Goal: Transaction & Acquisition: Purchase product/service

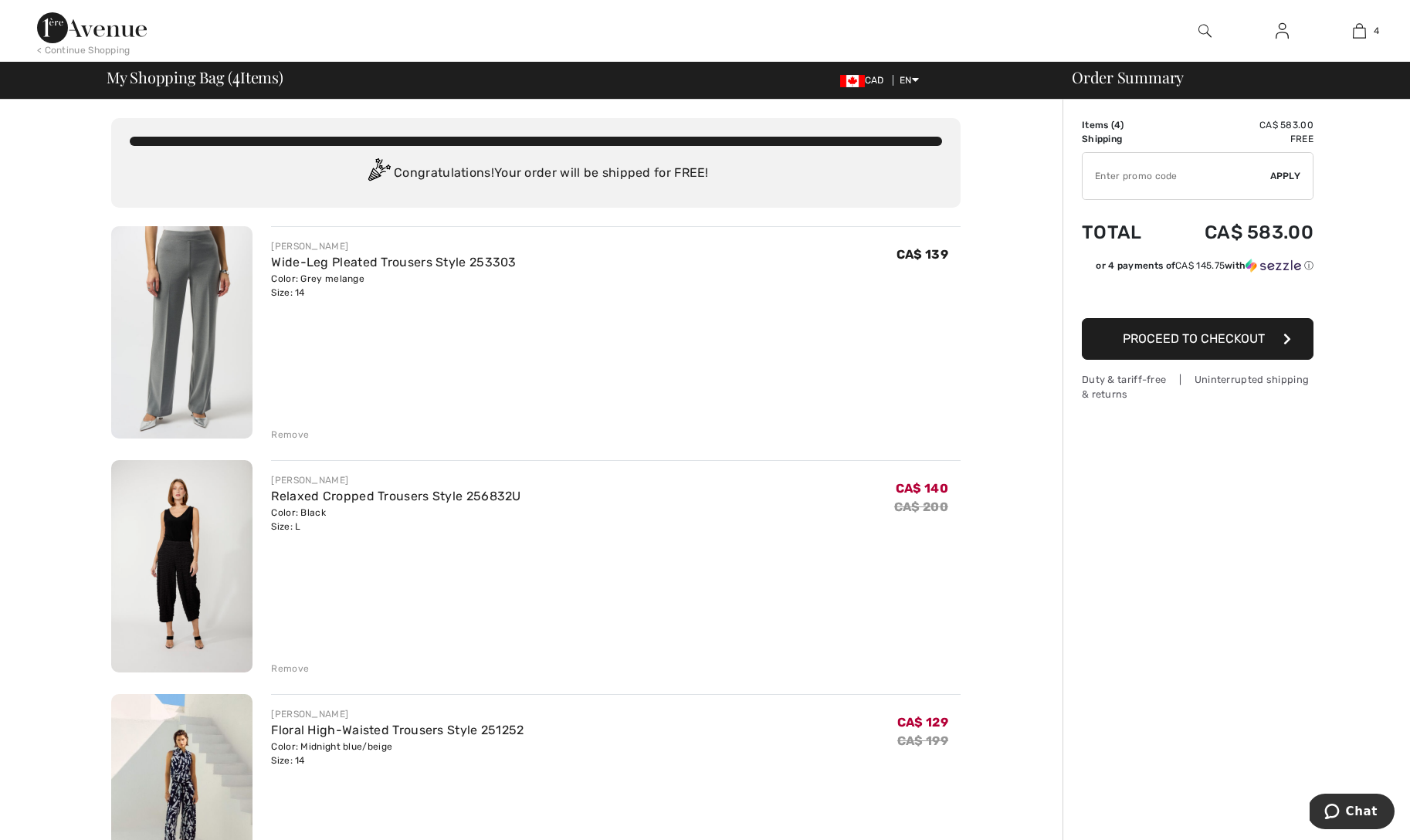
click at [64, 49] on div "< Continue Shopping" at bounding box center [84, 50] width 93 height 14
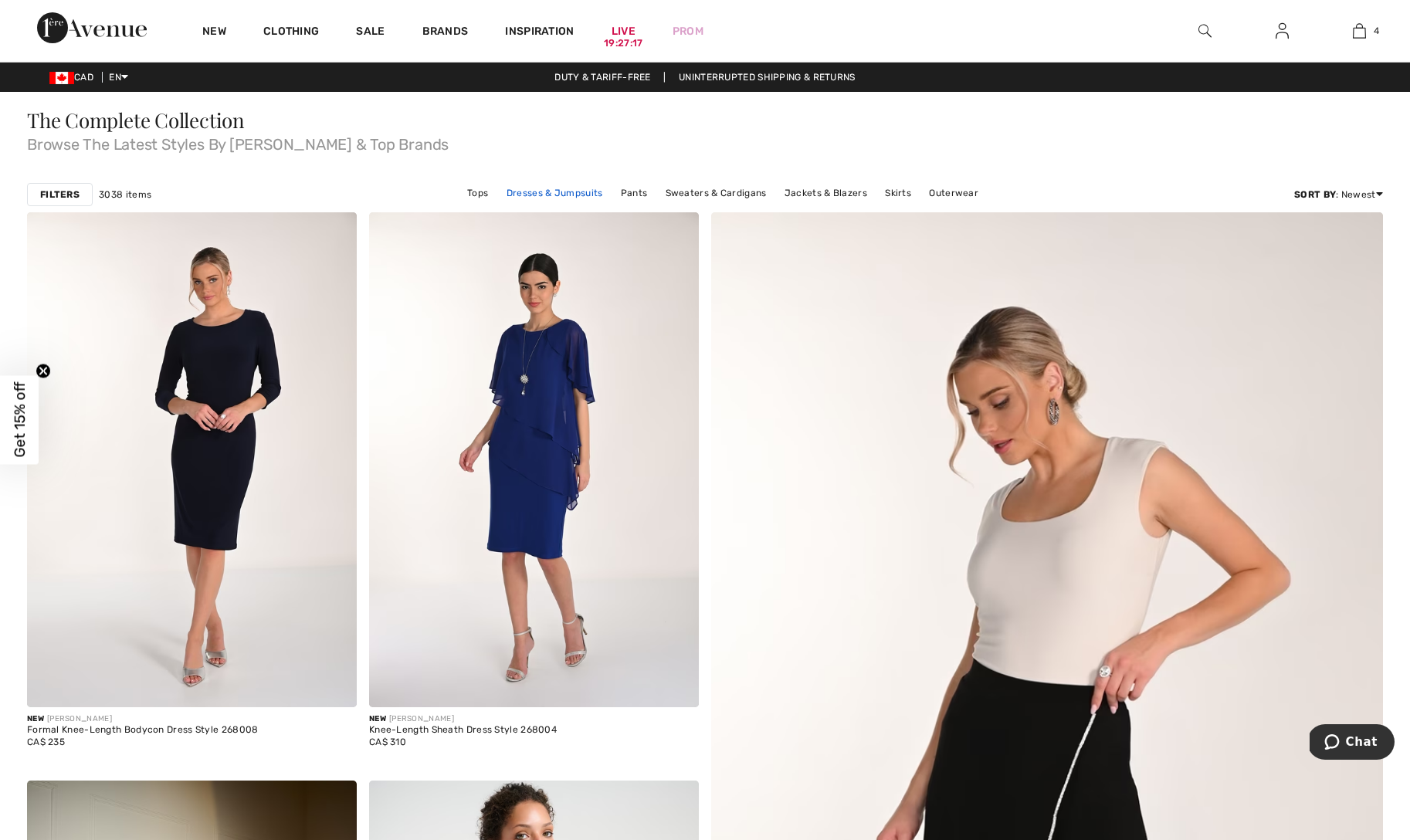
click at [563, 194] on link "Dresses & Jumpsuits" at bounding box center [554, 193] width 112 height 20
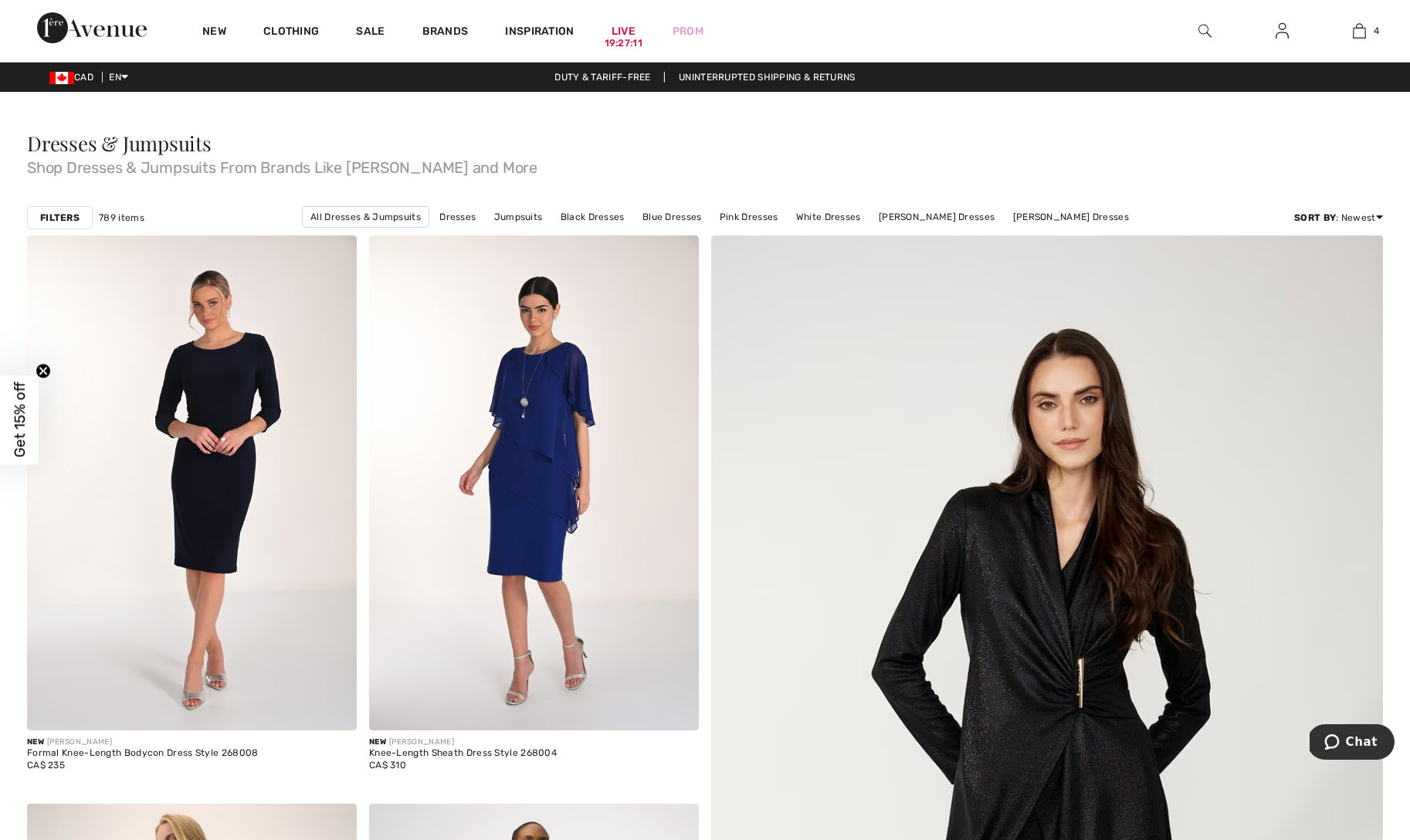
click at [66, 222] on strong "Filters" at bounding box center [60, 218] width 39 height 14
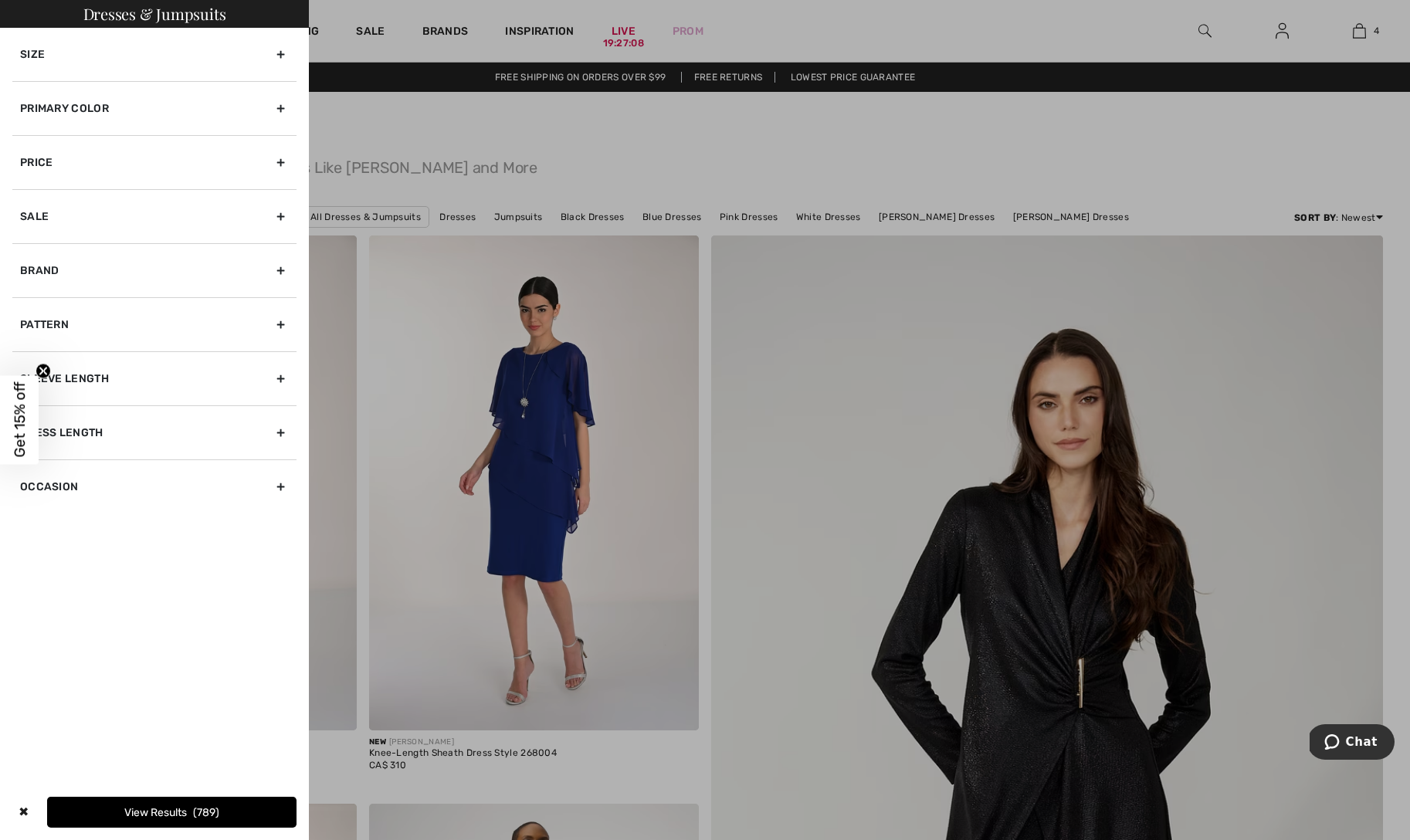
click at [211, 47] on div "Size" at bounding box center [154, 54] width 284 height 53
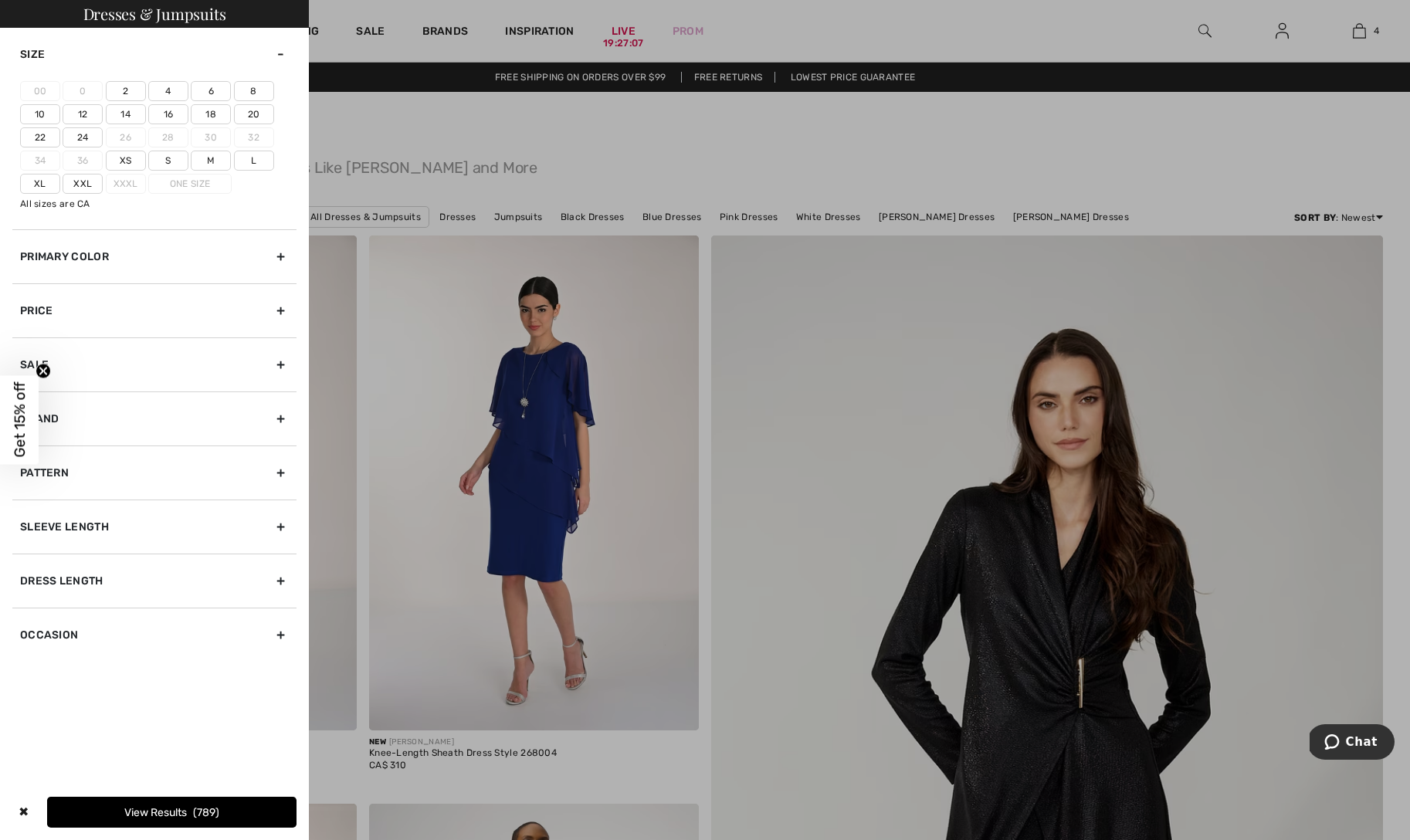
click at [125, 115] on label "14" at bounding box center [125, 114] width 40 height 20
click at [0, 0] on input"] "14" at bounding box center [0, 0] width 0 height 0
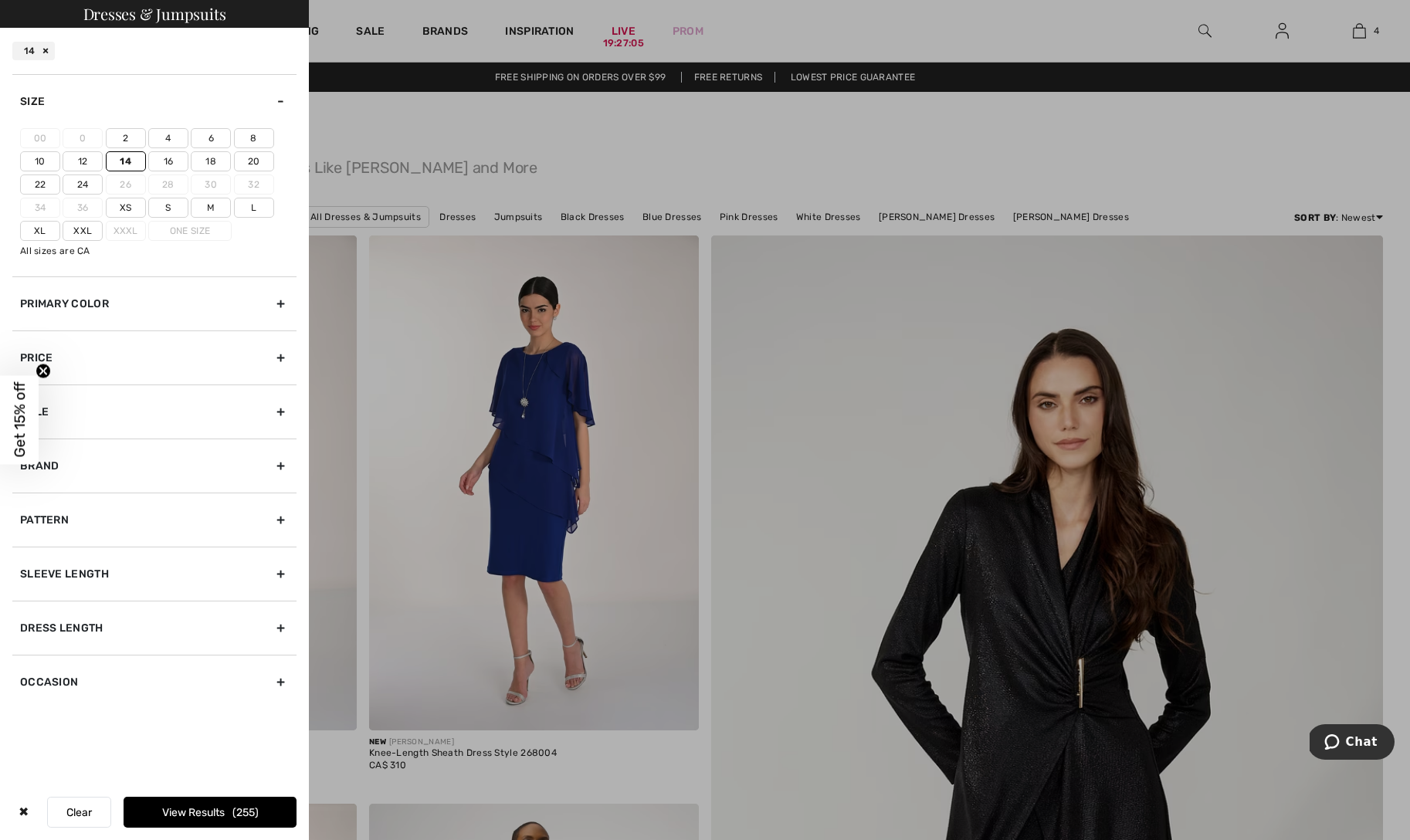
click at [282, 102] on div "Size" at bounding box center [154, 102] width 284 height 54
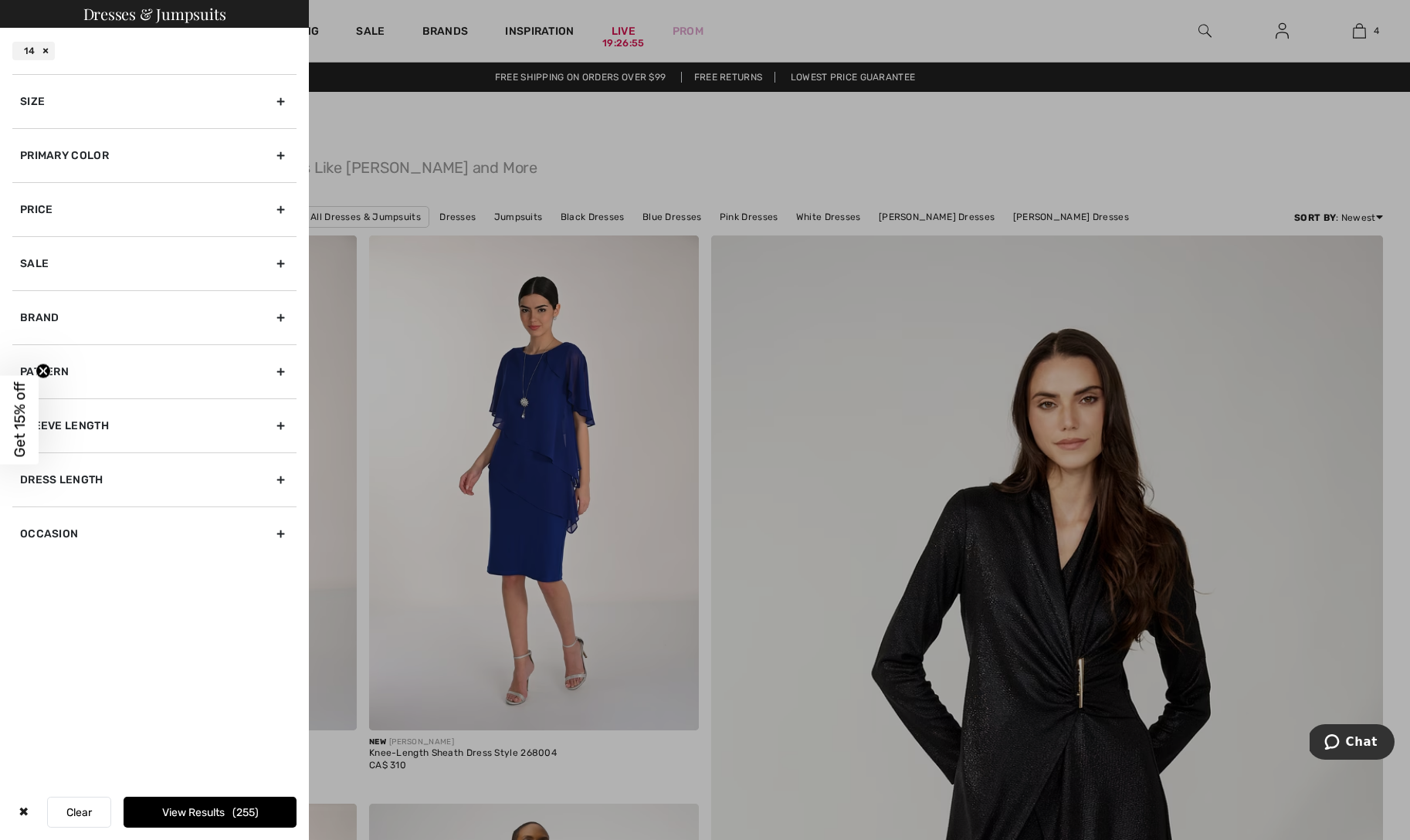
click at [195, 812] on button "View Results 255" at bounding box center [210, 812] width 173 height 31
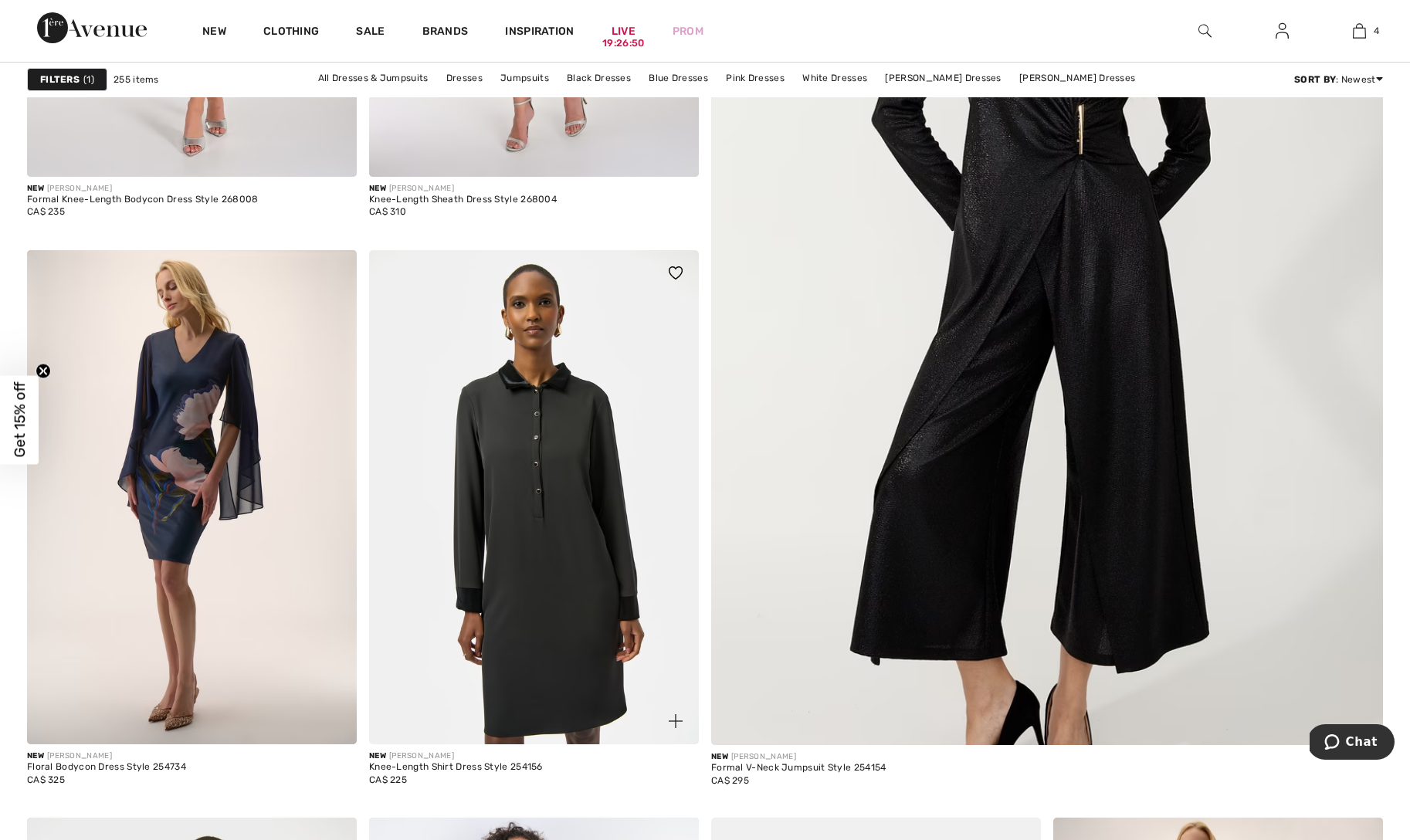
scroll to position [538, 0]
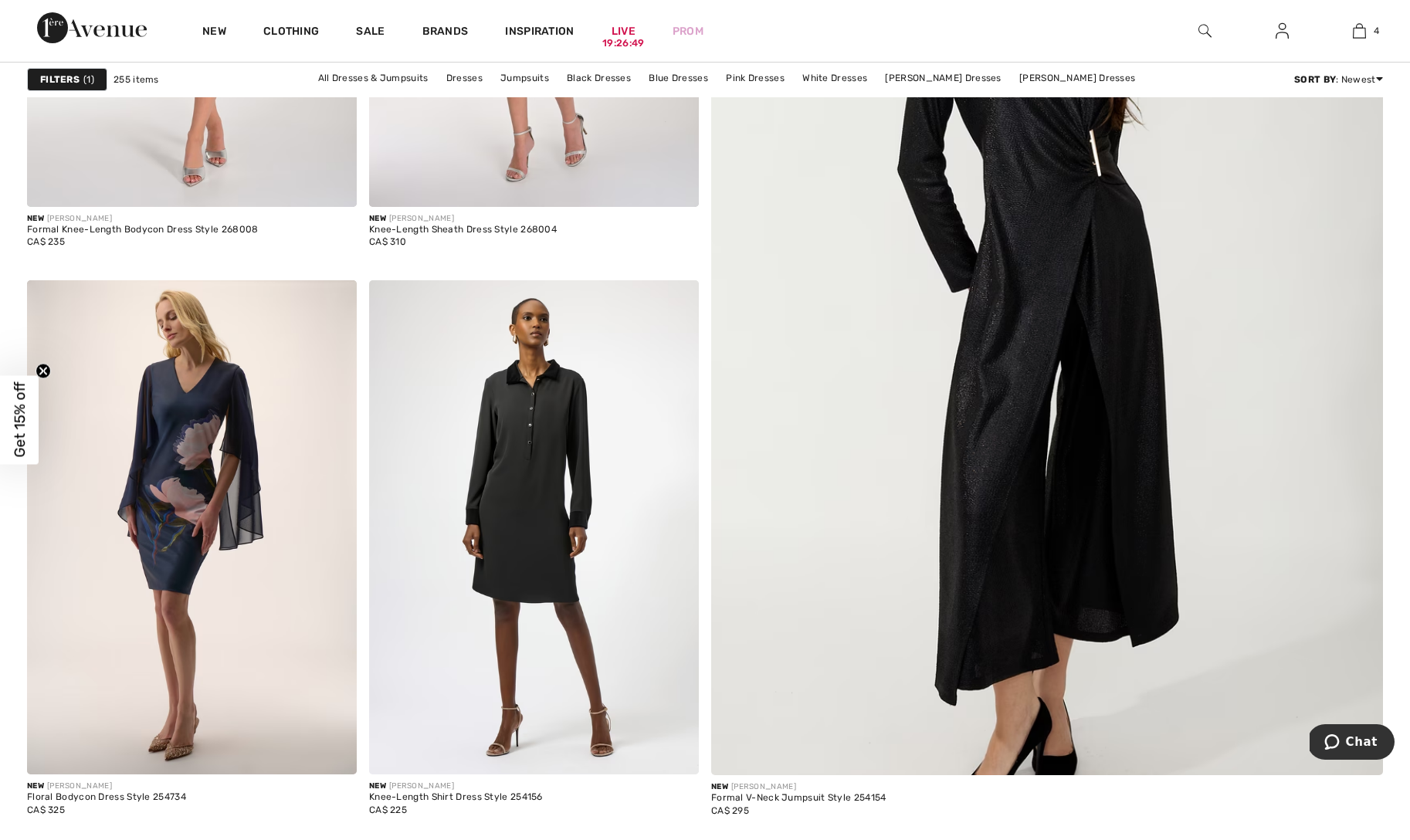
click at [1060, 356] on img at bounding box center [1047, 316] width 807 height 1209
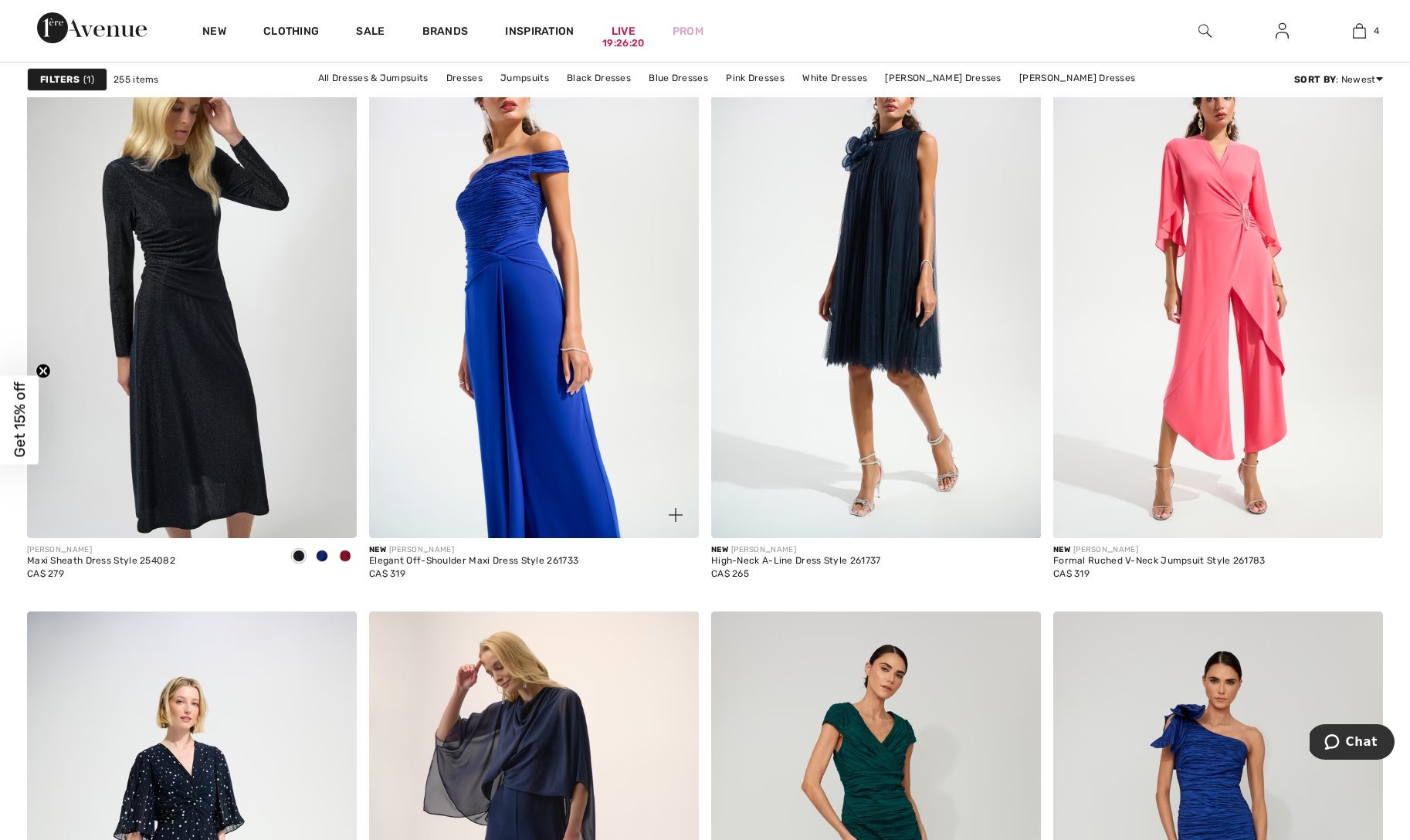
scroll to position [3365, 0]
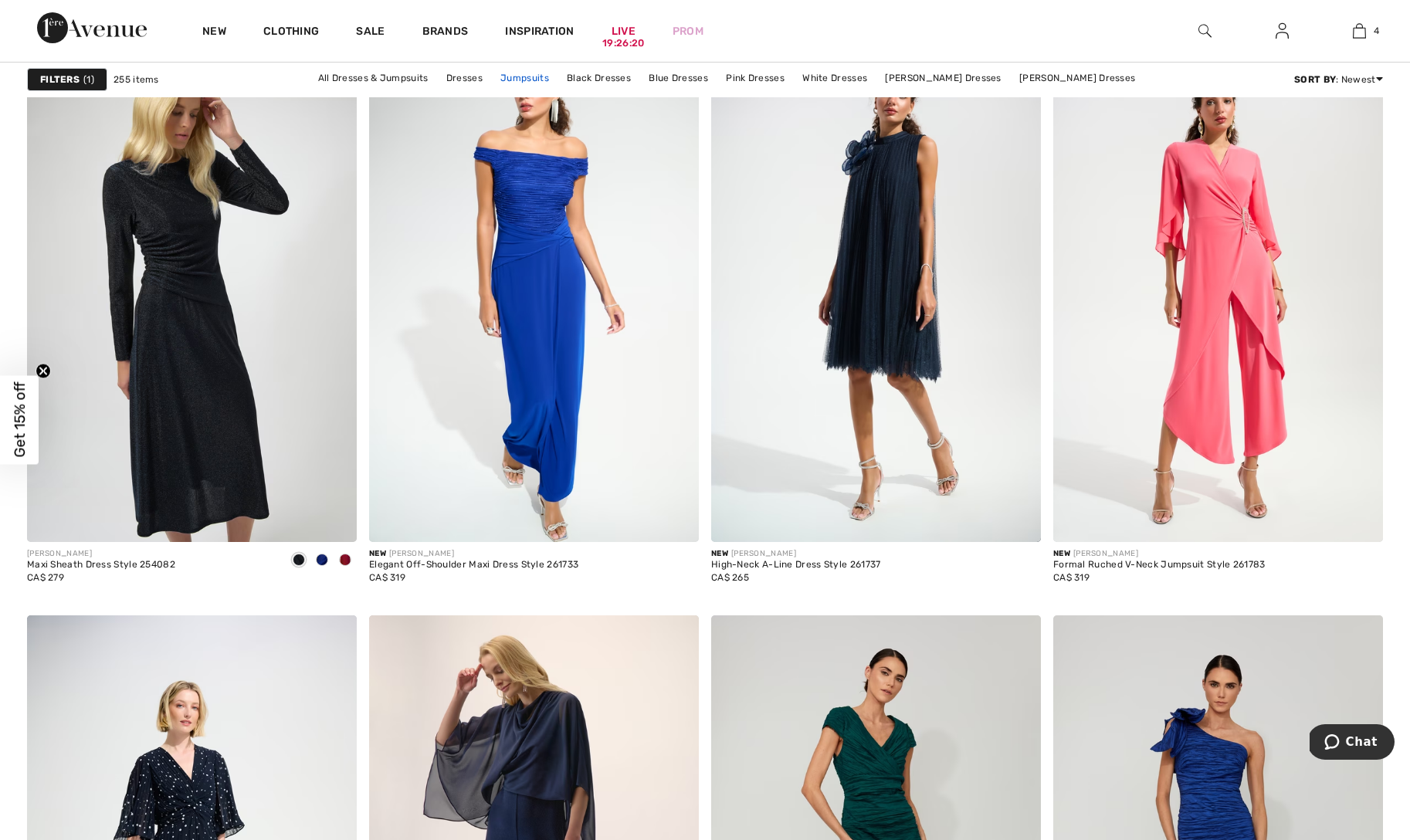
click at [528, 79] on link "Jumpsuits" at bounding box center [525, 78] width 64 height 20
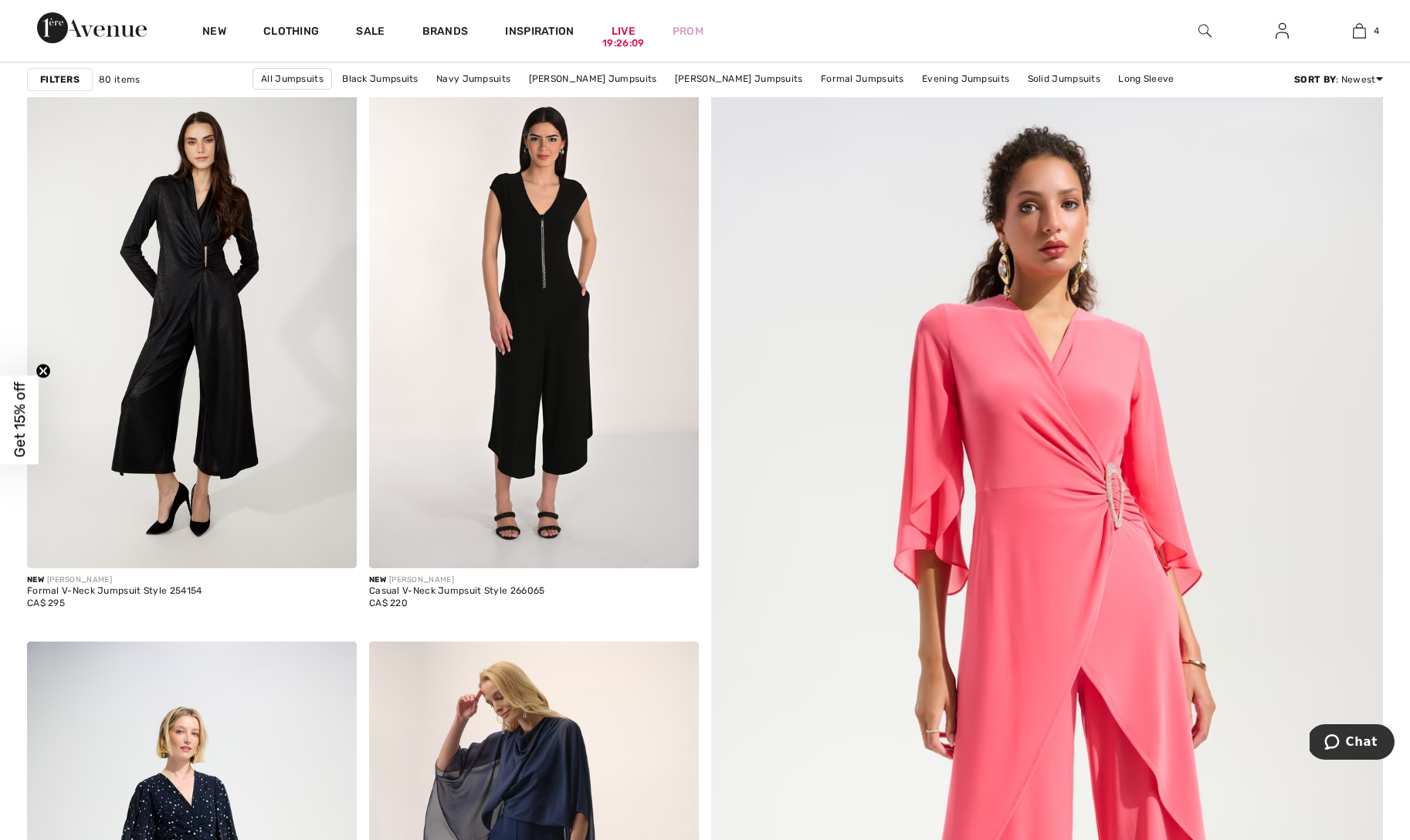
scroll to position [158, 0]
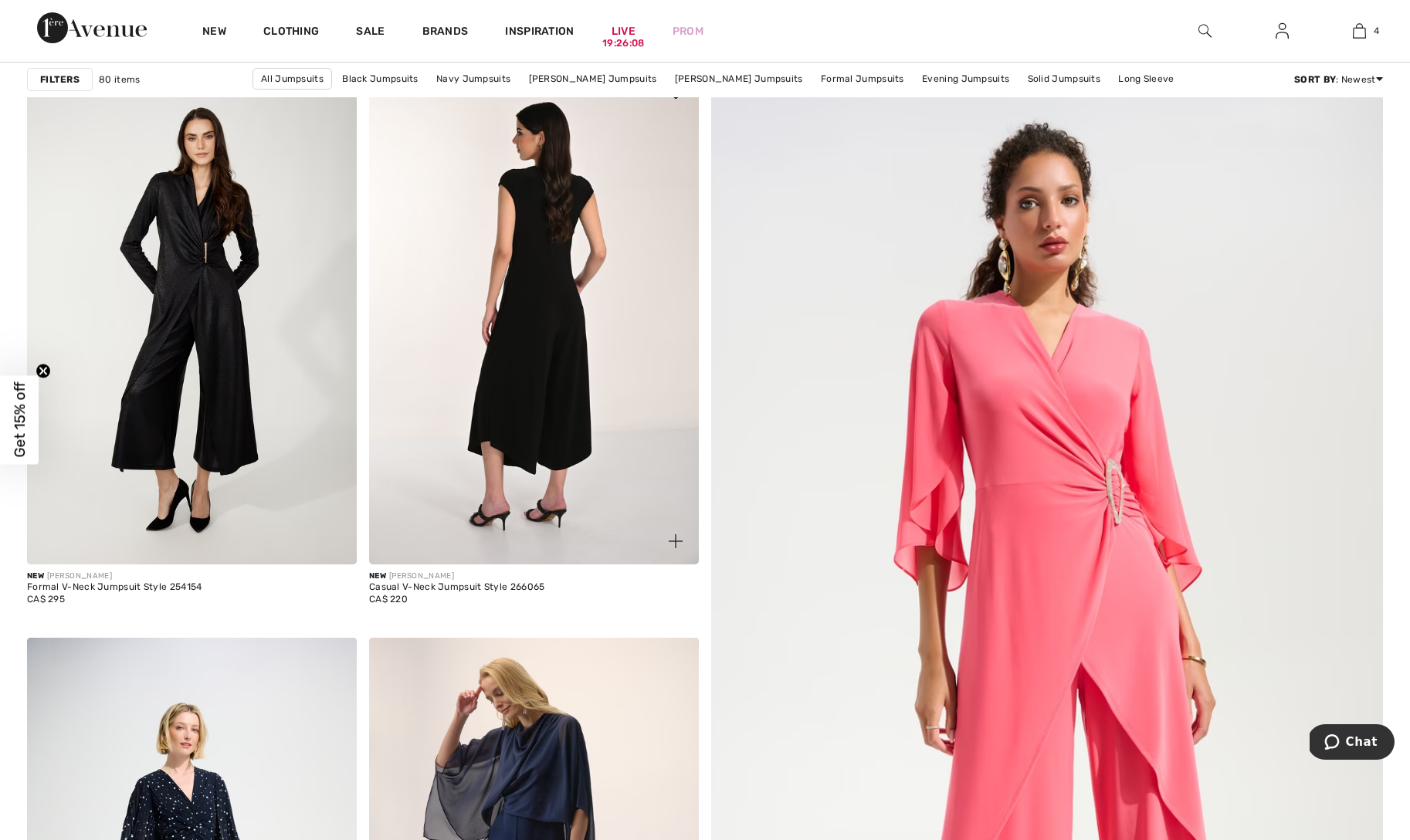
click at [544, 200] on img at bounding box center [534, 317] width 330 height 495
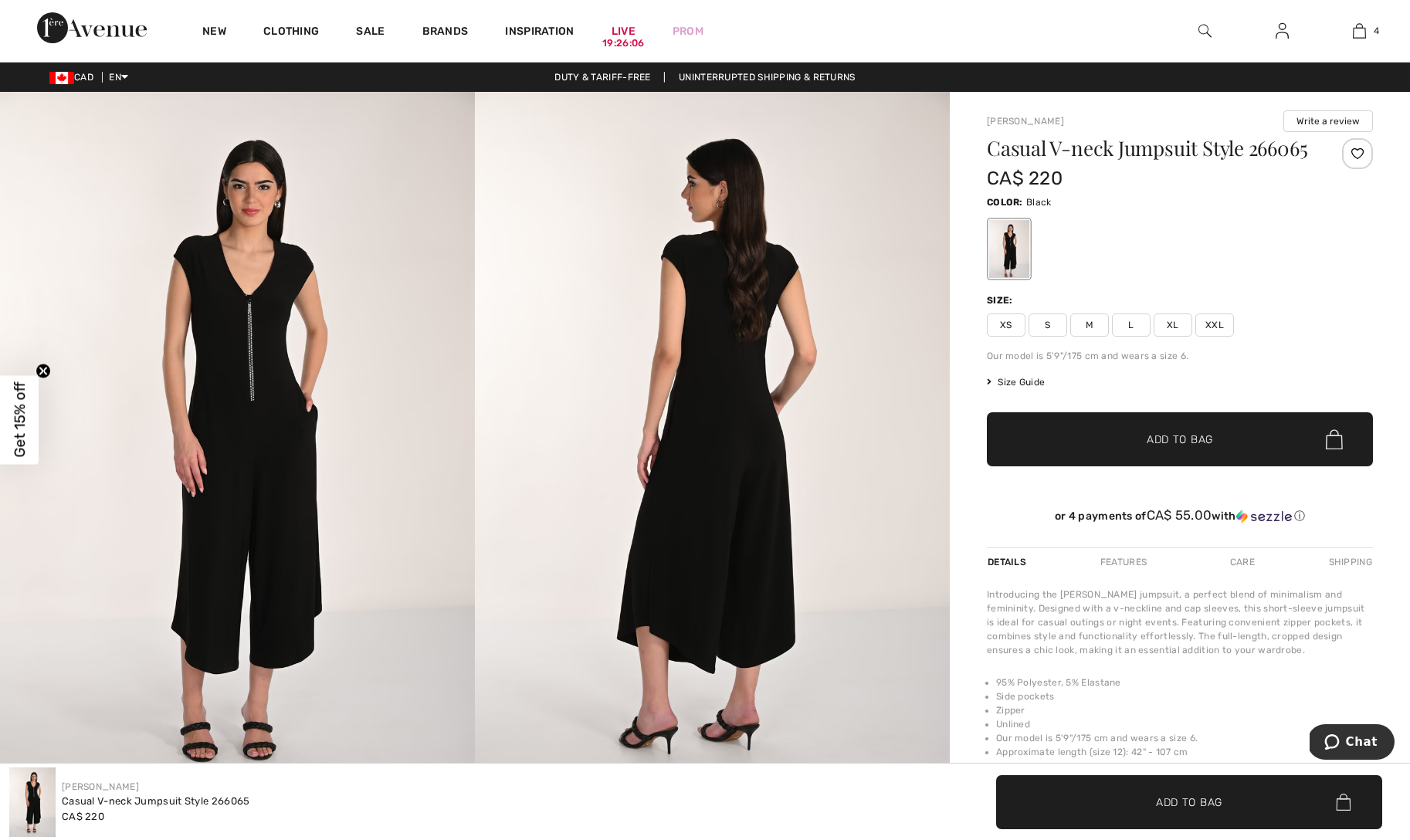
scroll to position [2, 0]
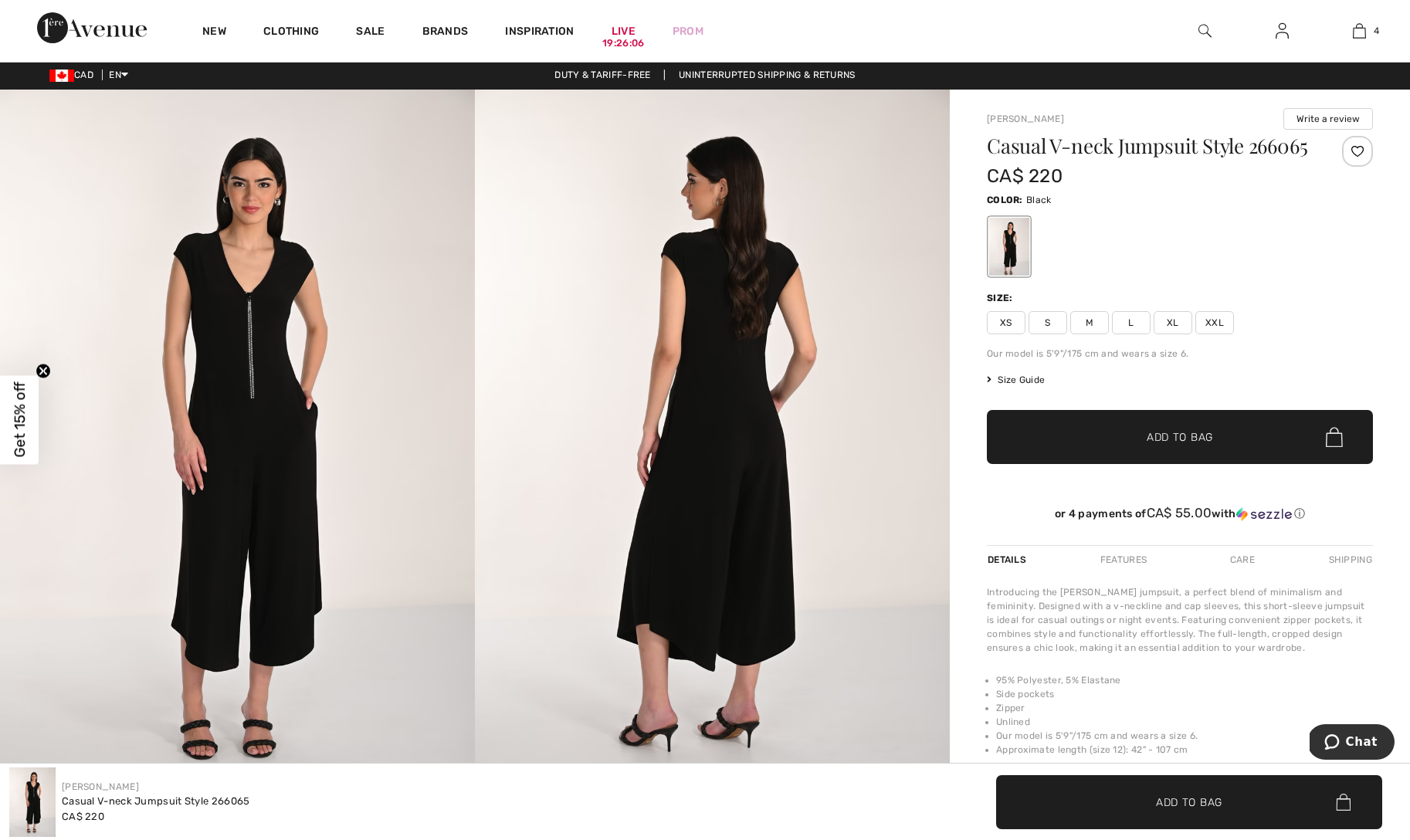
click at [251, 332] on img at bounding box center [237, 445] width 475 height 711
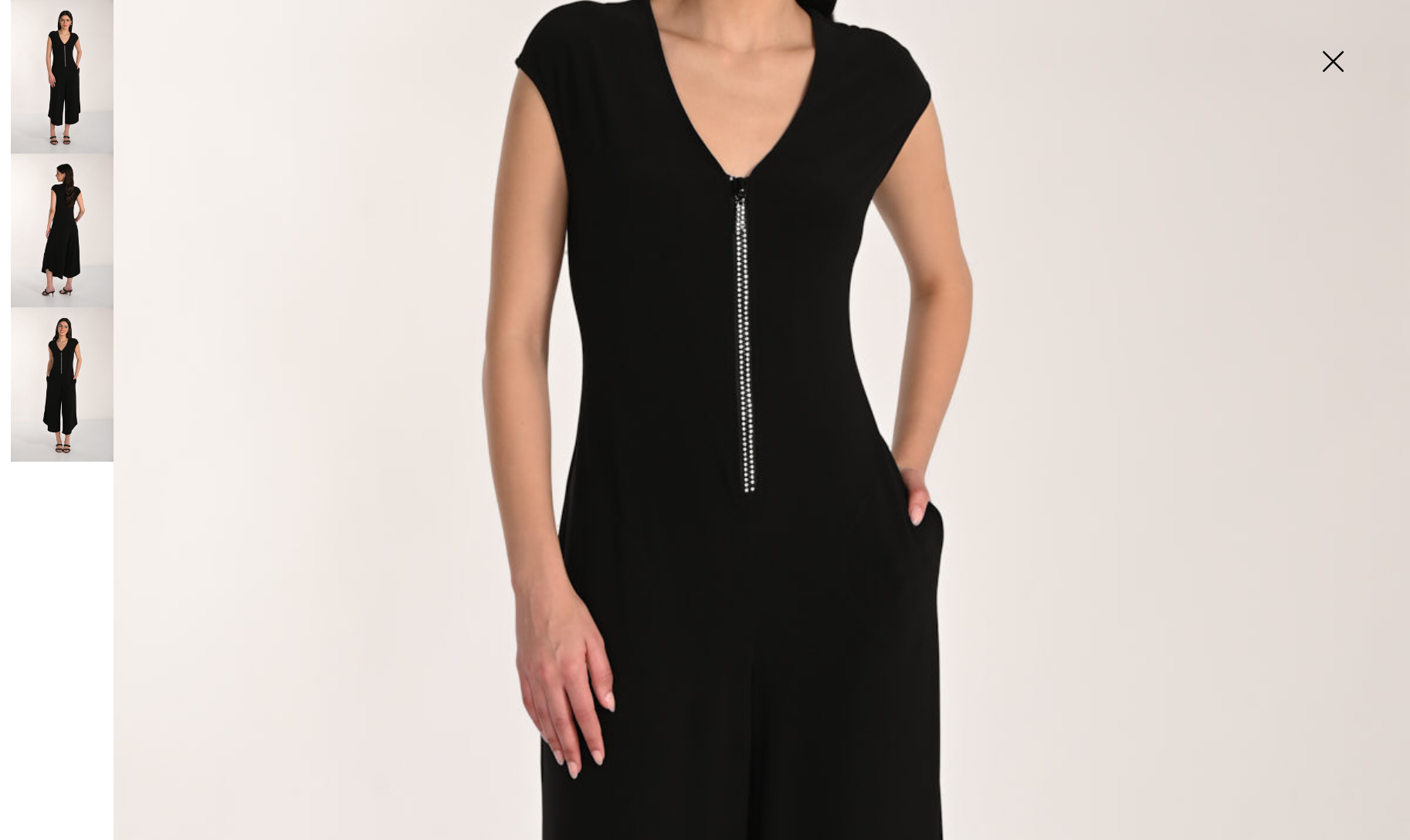
scroll to position [361, 0]
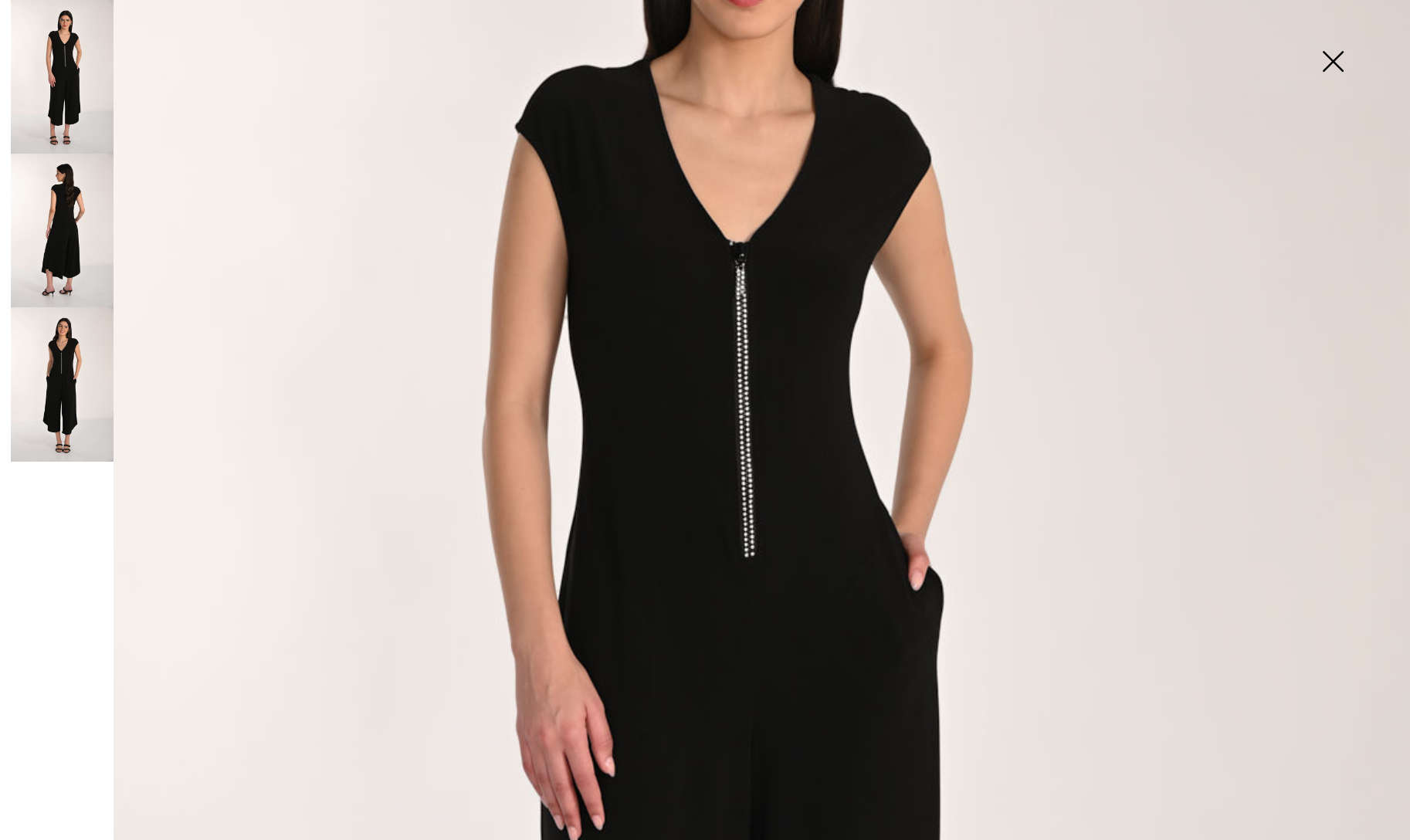
click at [1335, 50] on img at bounding box center [1333, 62] width 77 height 79
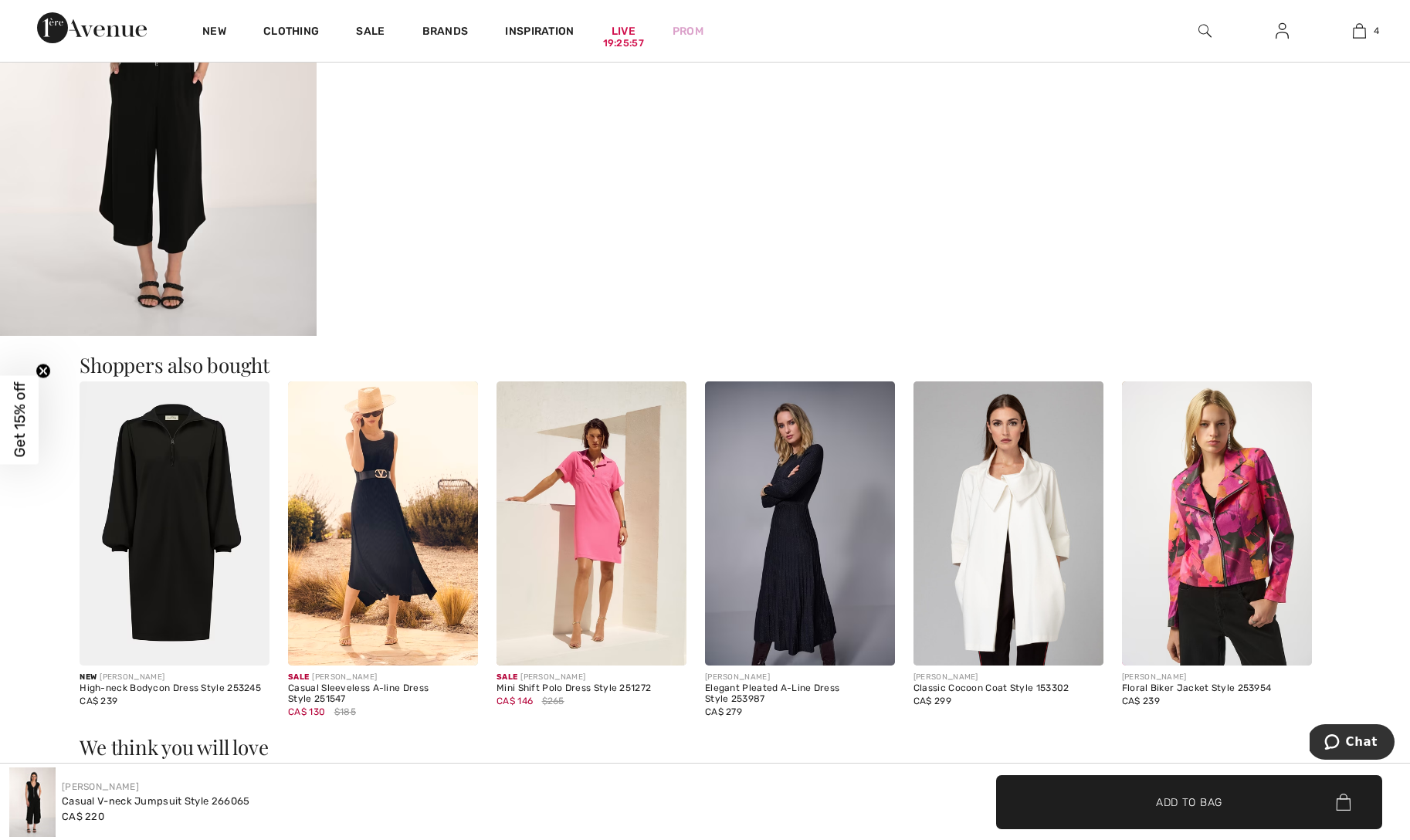
scroll to position [946, 0]
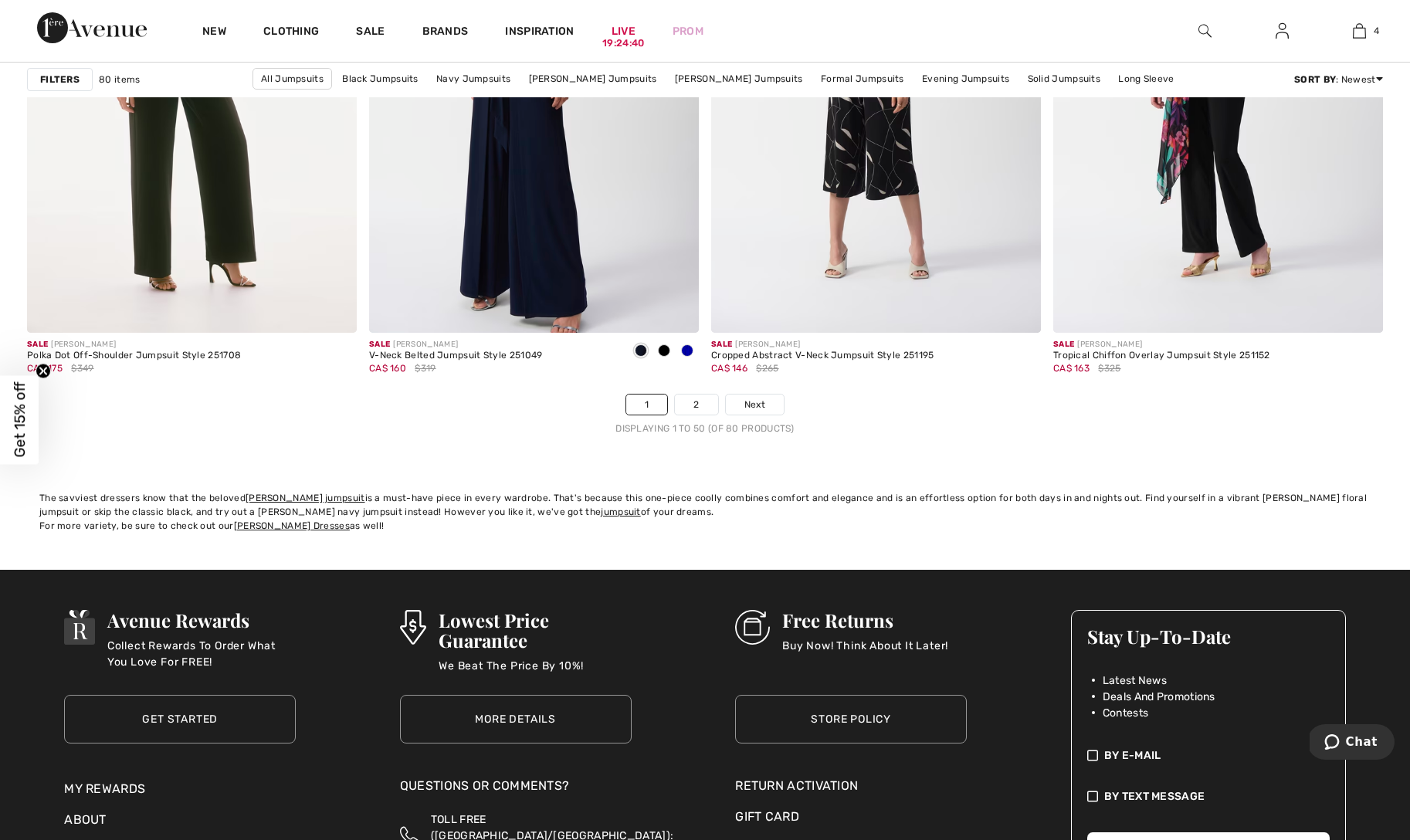
scroll to position [8533, 0]
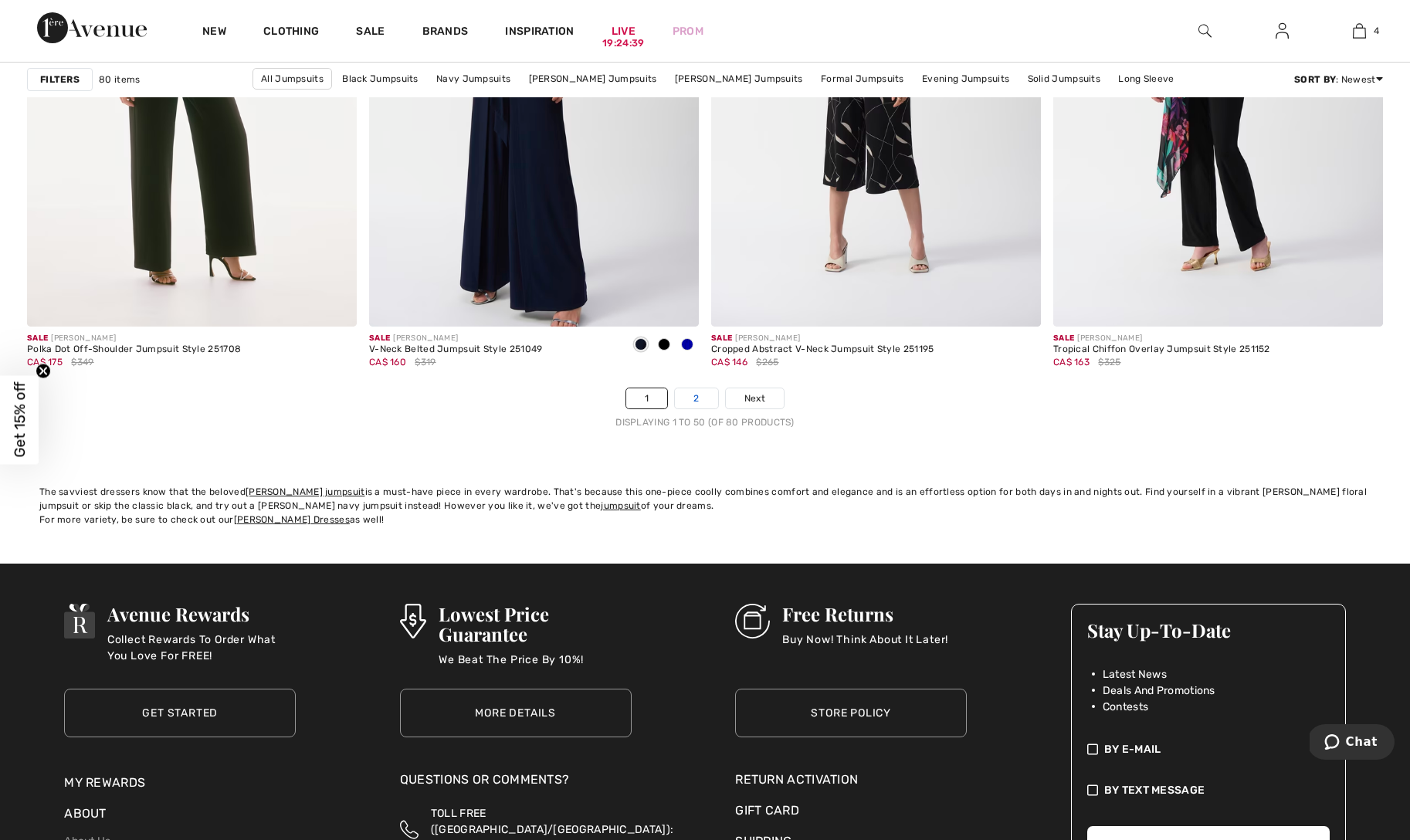
click at [689, 404] on link "2" at bounding box center [696, 398] width 43 height 20
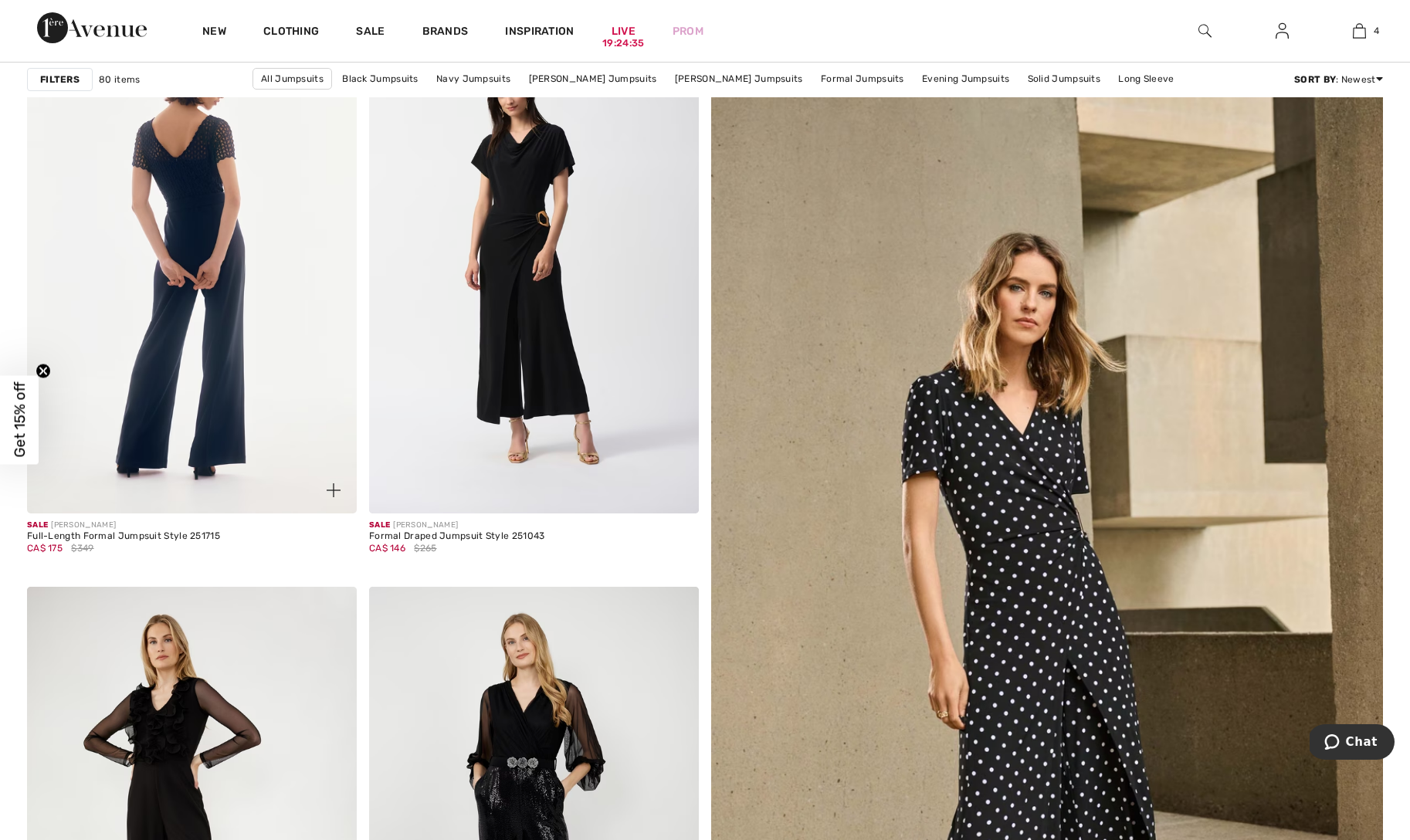
scroll to position [210, 0]
click at [170, 298] on img at bounding box center [192, 265] width 330 height 495
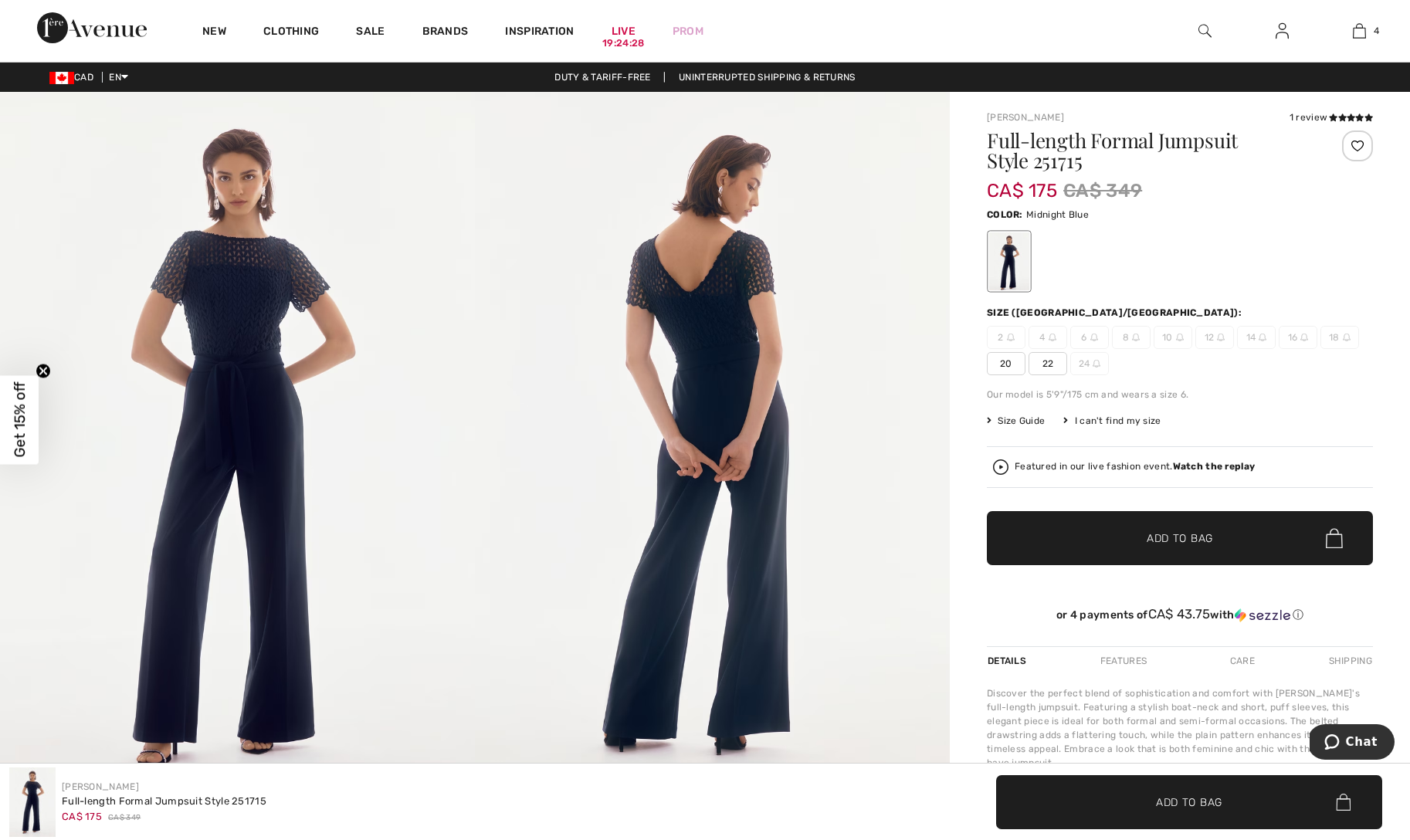
click at [240, 350] on img at bounding box center [237, 448] width 475 height 712
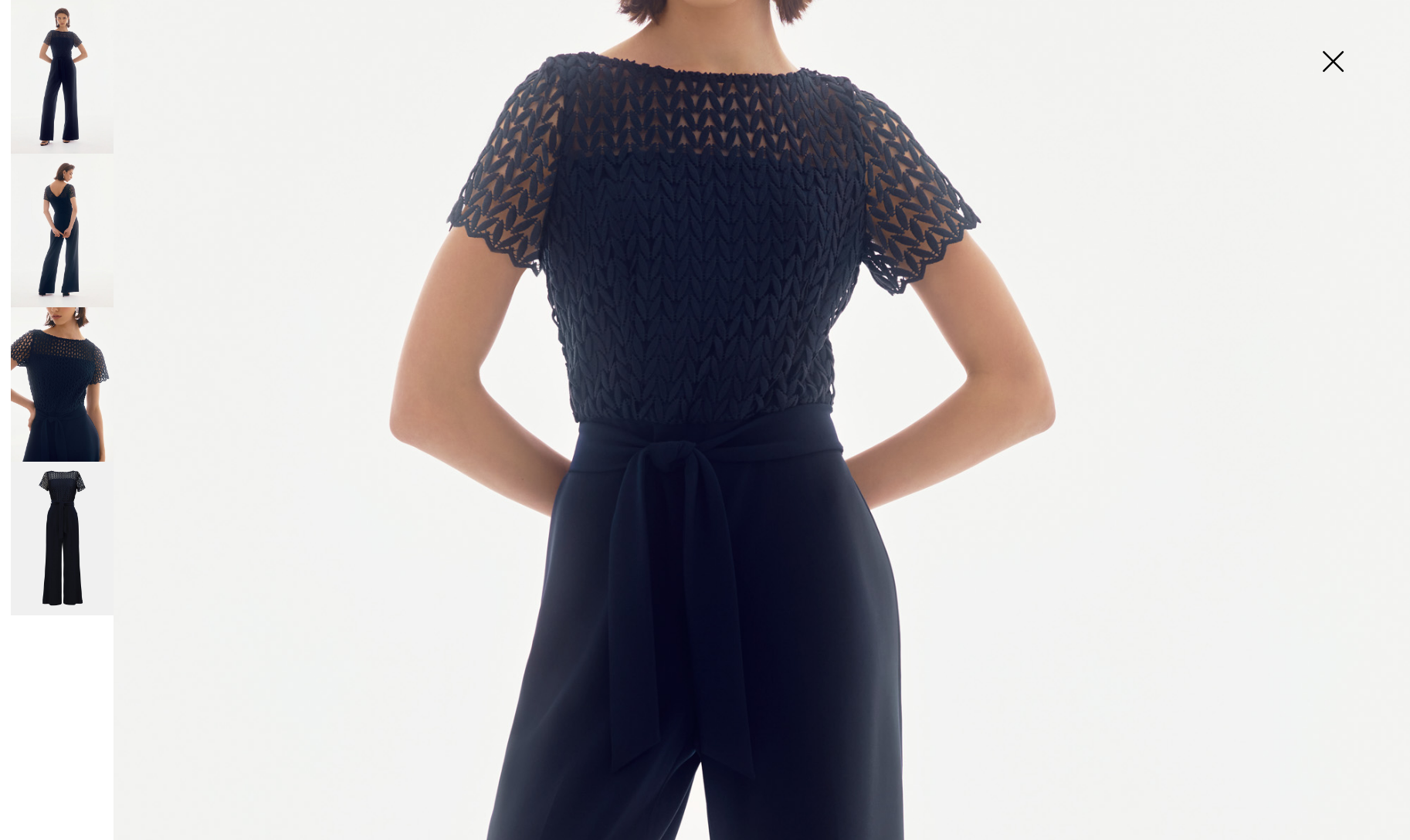
scroll to position [361, 0]
click at [1326, 61] on img at bounding box center [1333, 62] width 77 height 79
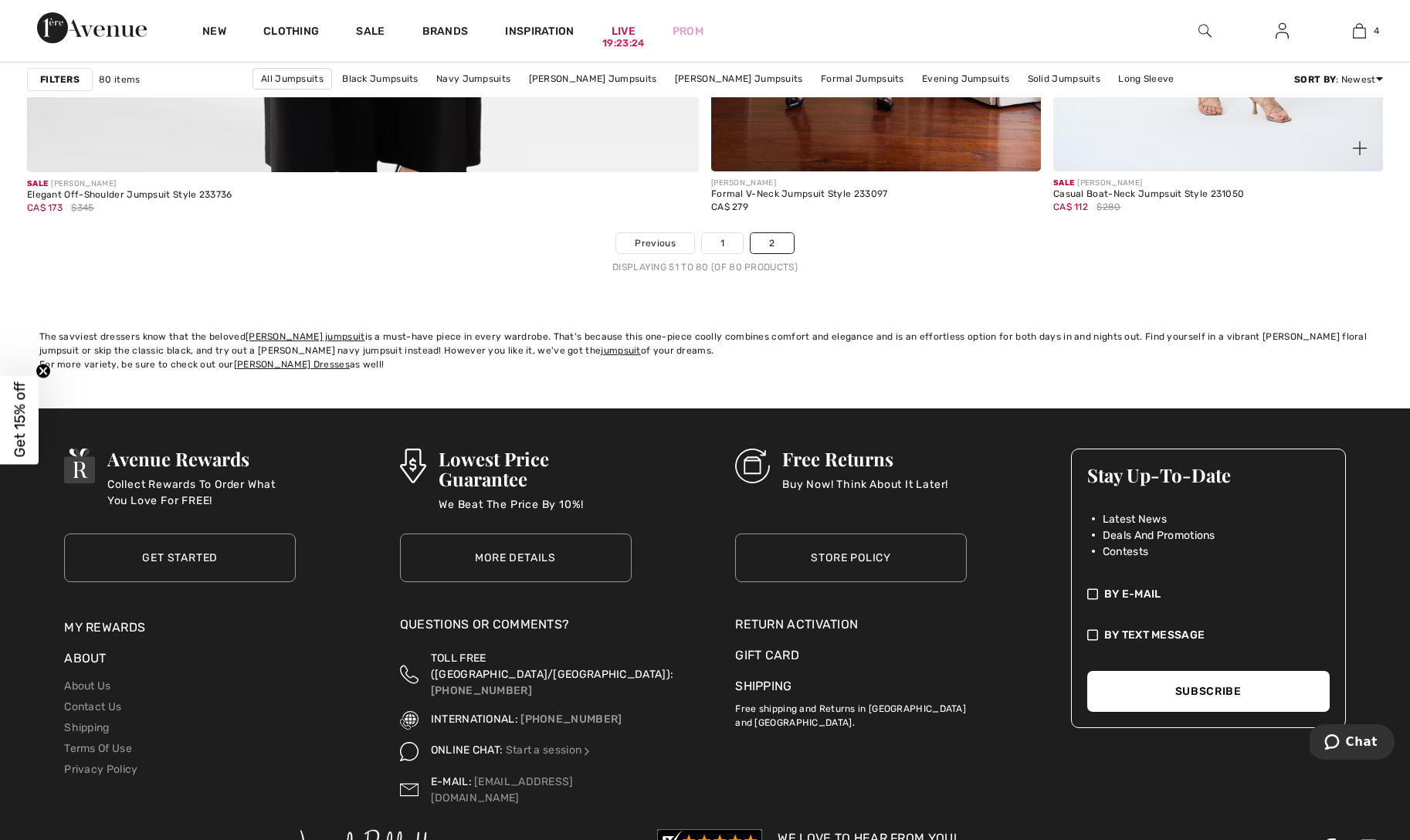
scroll to position [5637, 0]
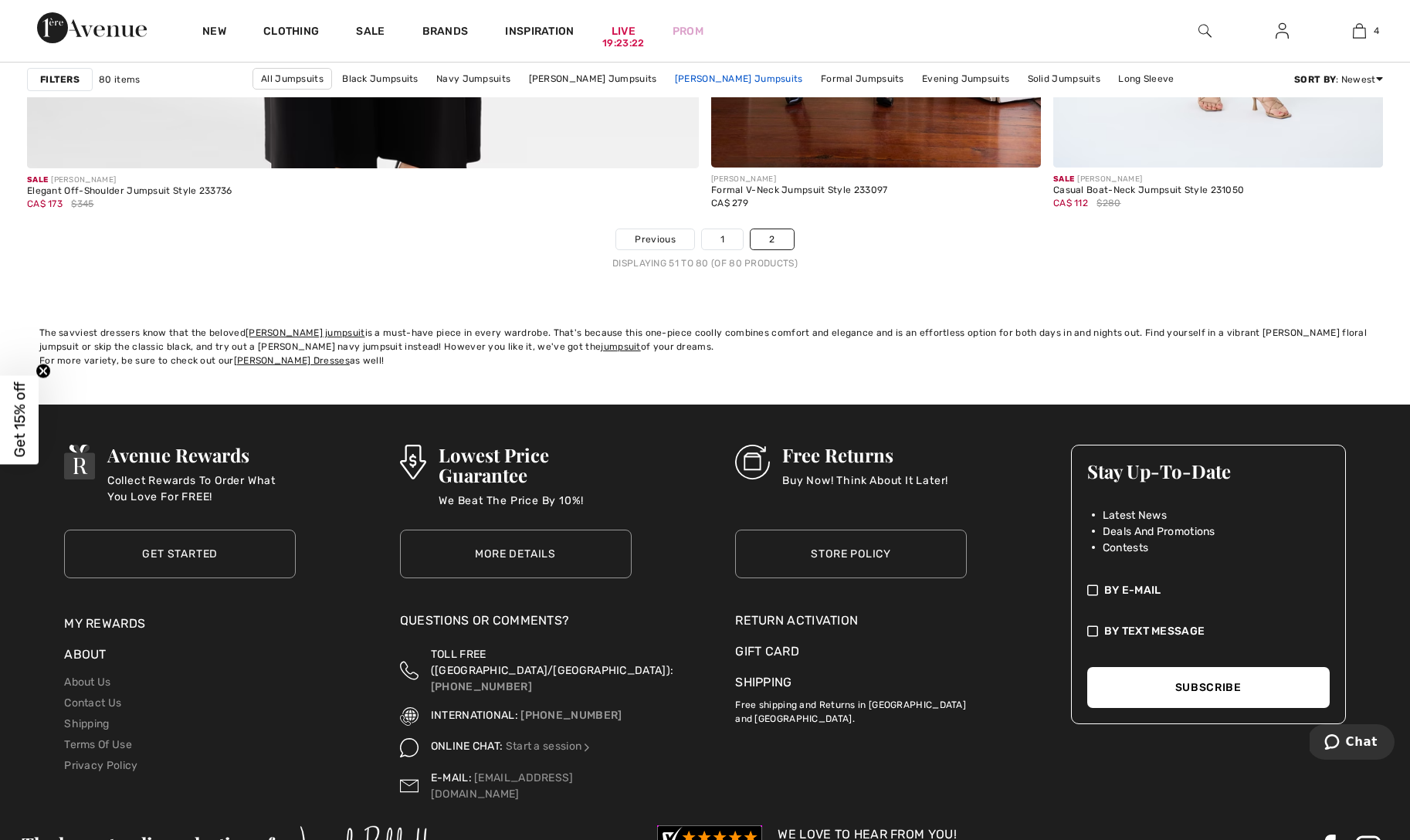
click at [720, 76] on link "Frank Lyman Jumpsuits" at bounding box center [739, 79] width 143 height 20
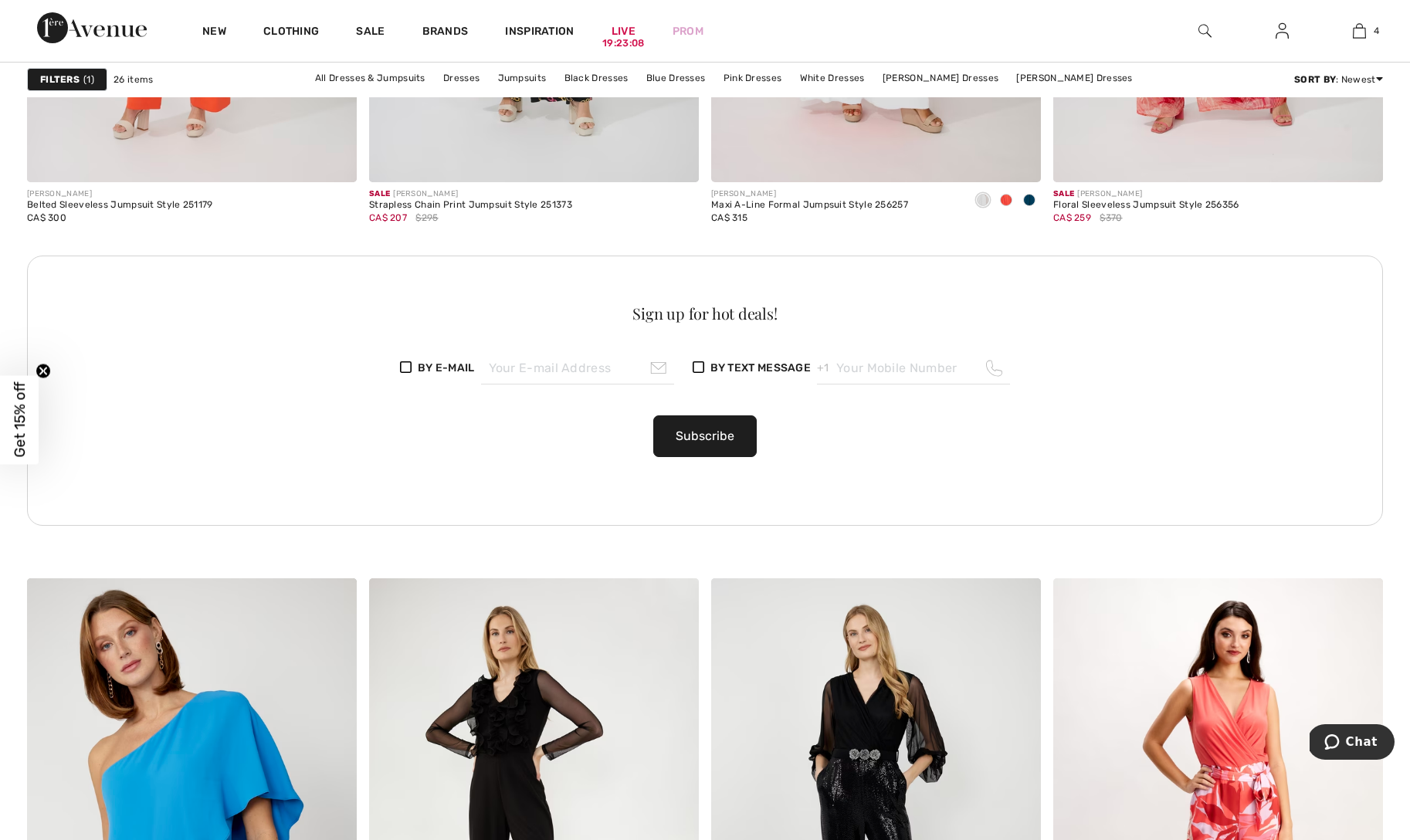
scroll to position [2250, 0]
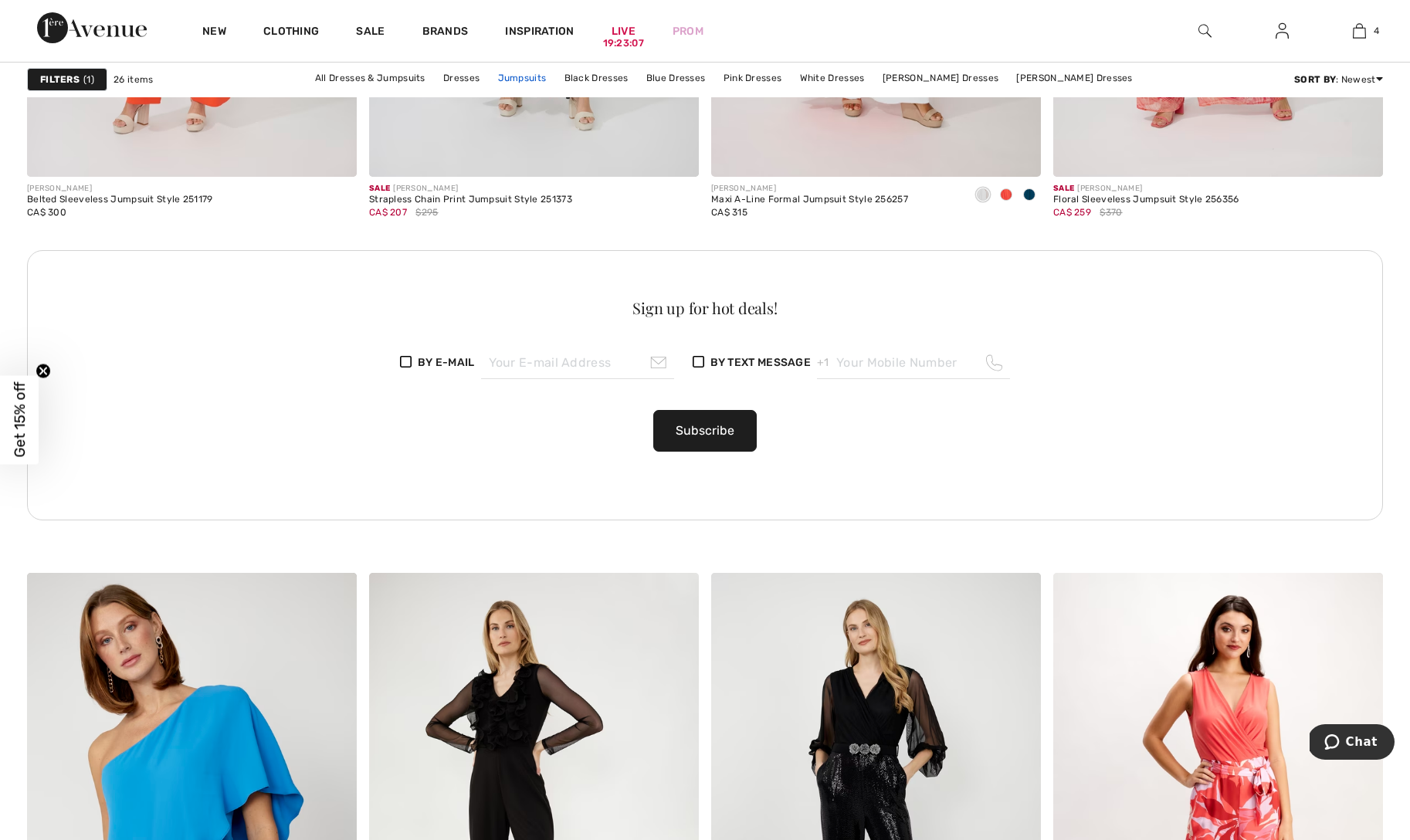
click at [544, 80] on link "Jumpsuits" at bounding box center [522, 78] width 64 height 20
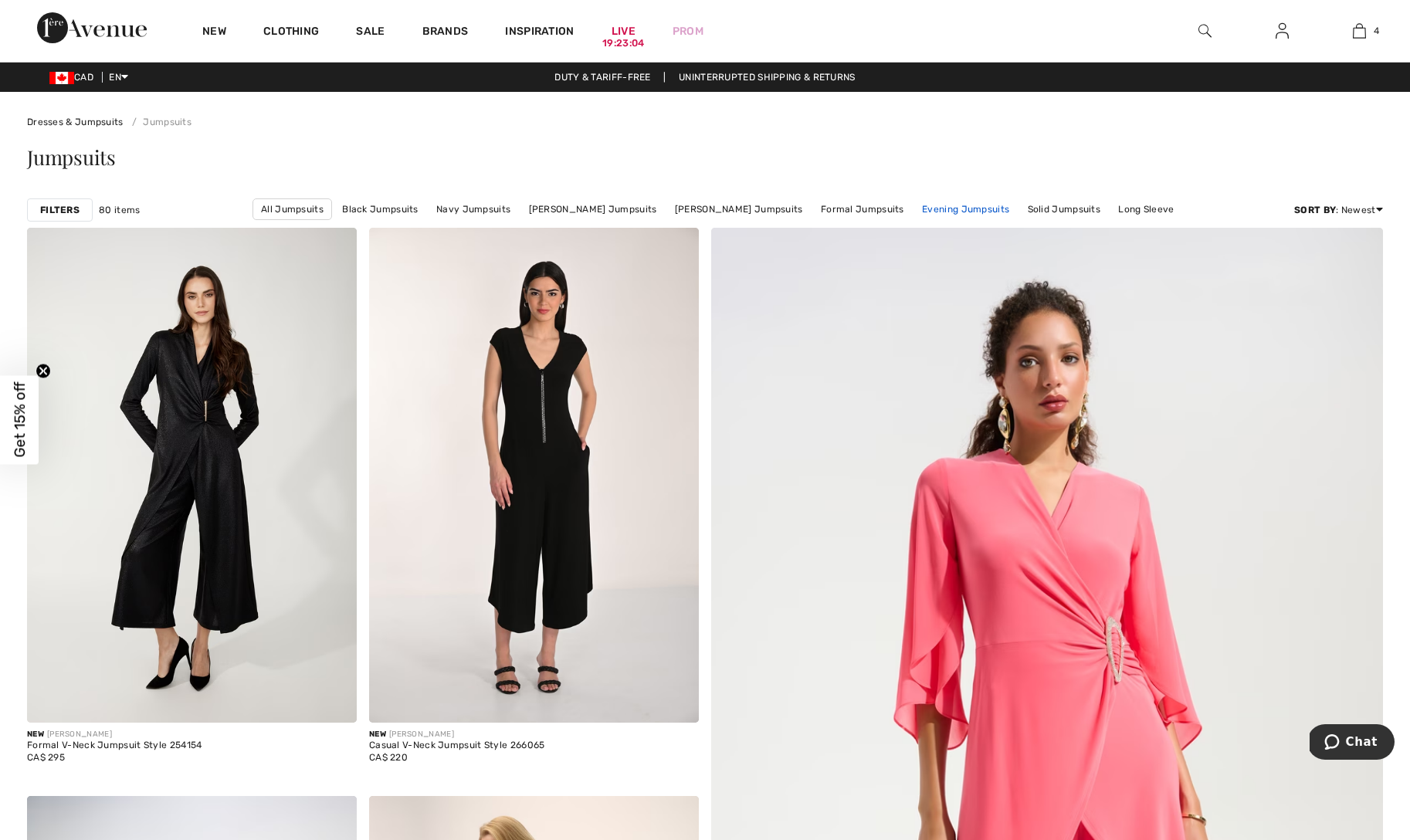
click at [947, 207] on link "Evening Jumpsuits" at bounding box center [965, 209] width 102 height 20
click at [1075, 213] on link "Solid Jumpsuits" at bounding box center [1070, 209] width 88 height 20
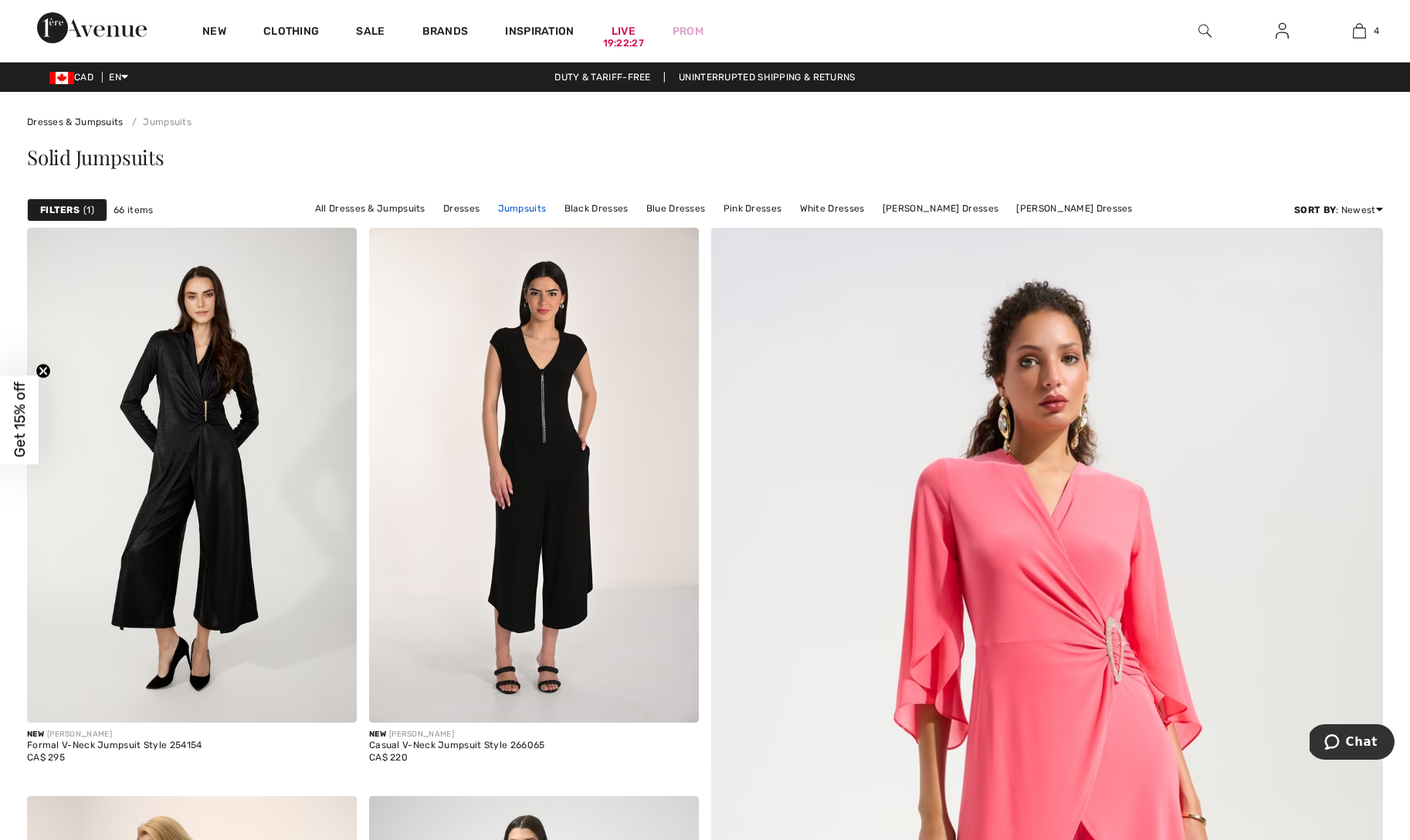
click at [540, 206] on link "Jumpsuits" at bounding box center [522, 208] width 64 height 20
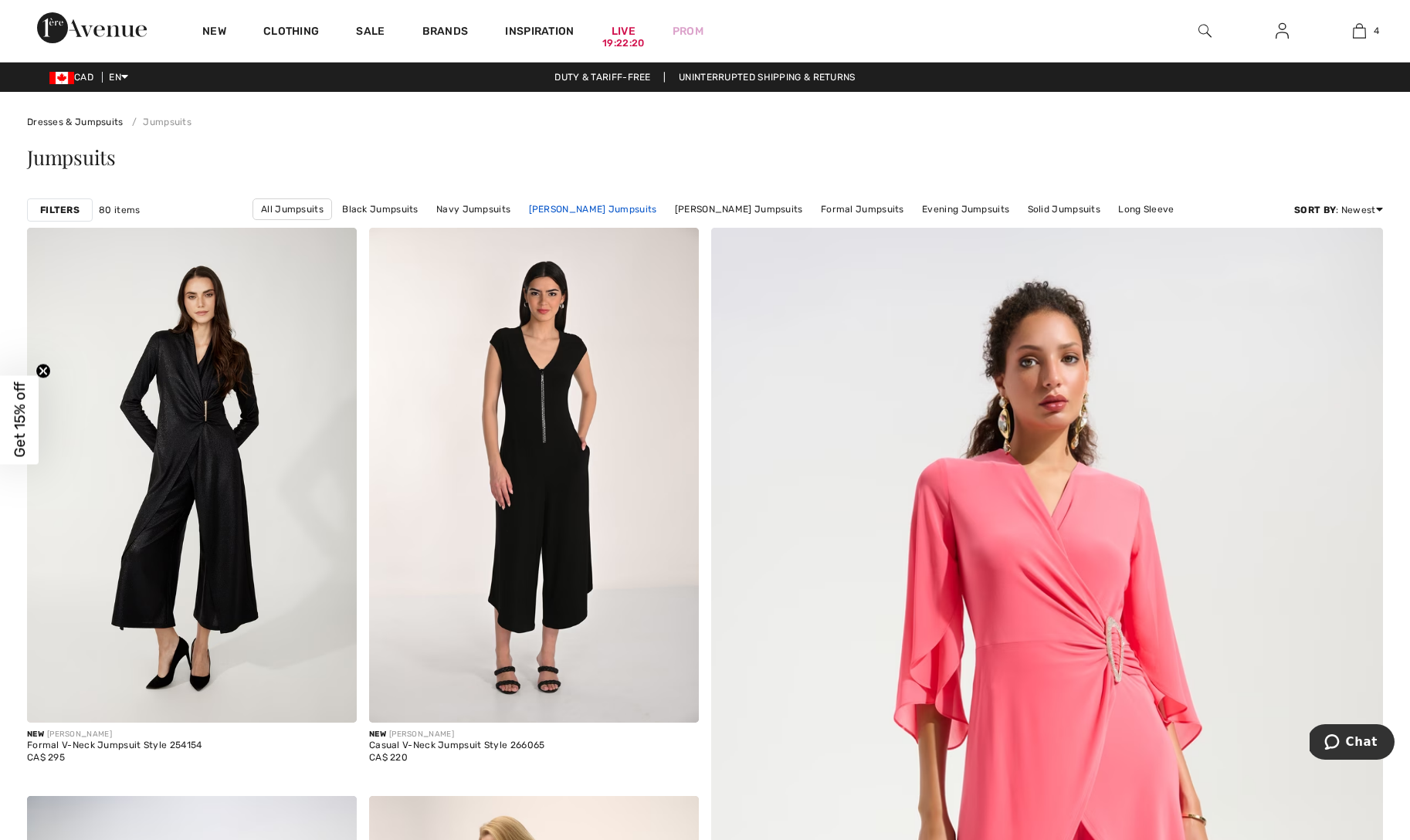
click at [603, 214] on link "Joseph Ribkoff Jumpsuits" at bounding box center [593, 209] width 143 height 20
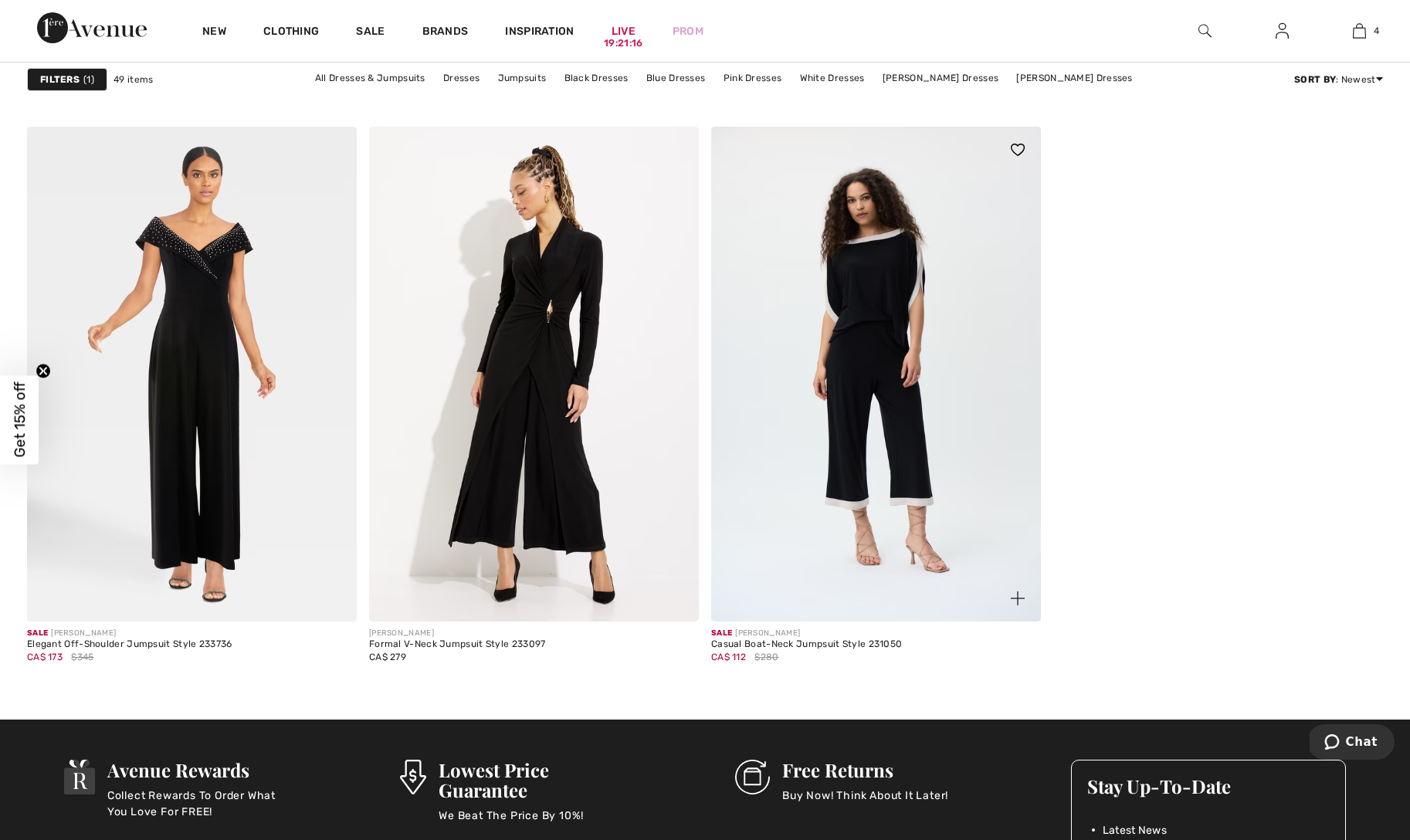
scroll to position [8249, 0]
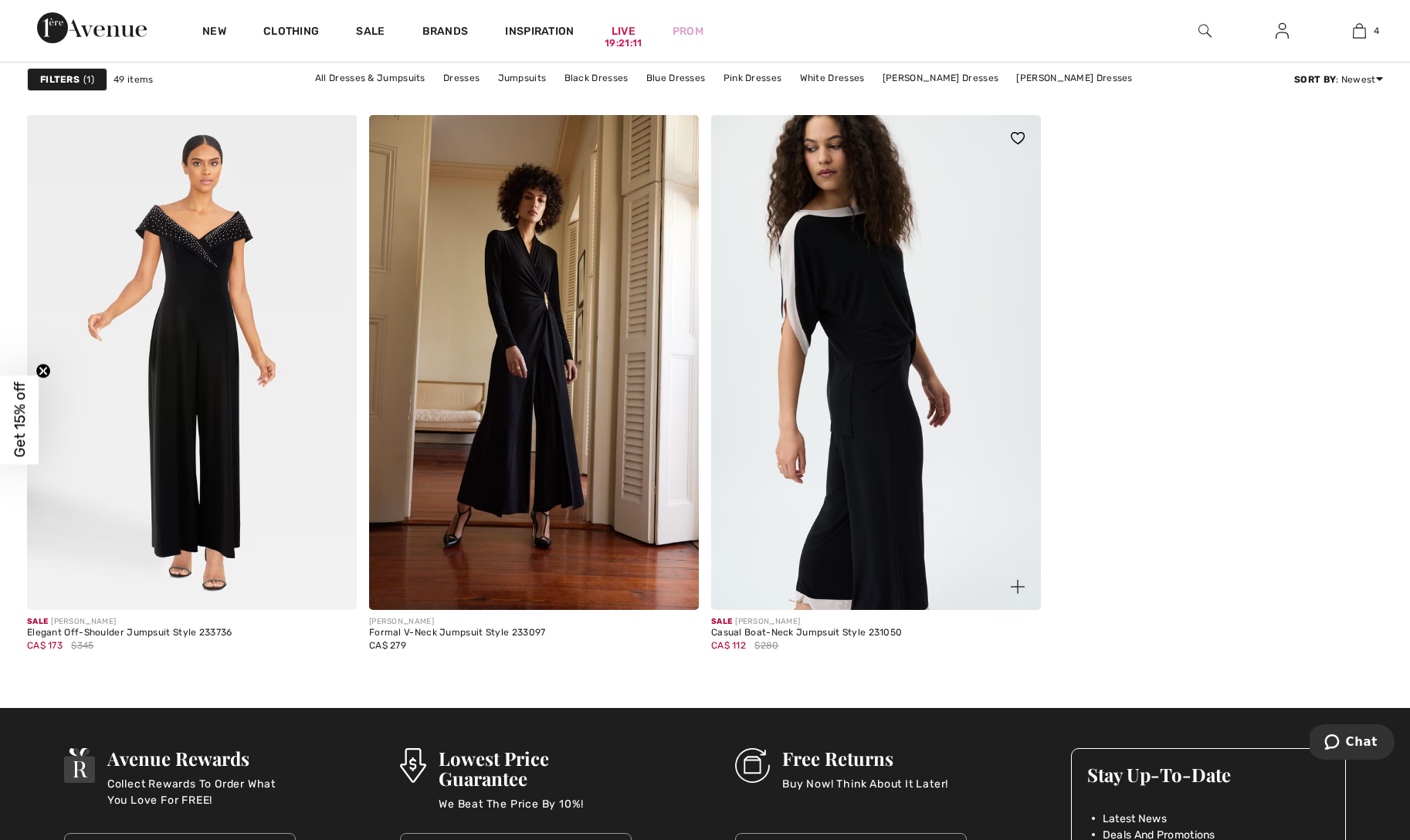
click at [882, 357] on img at bounding box center [876, 363] width 330 height 495
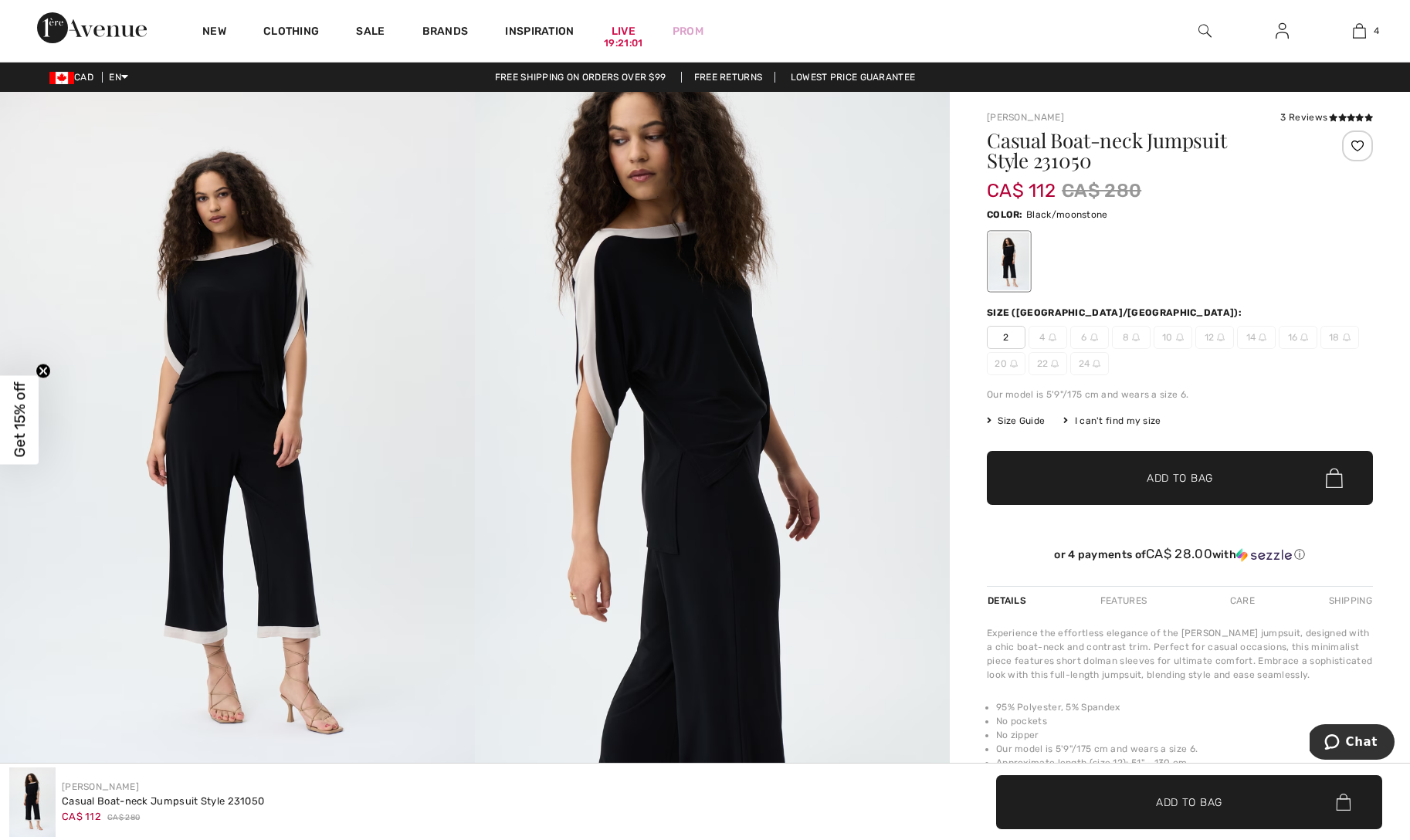
click at [626, 525] on img at bounding box center [712, 448] width 475 height 712
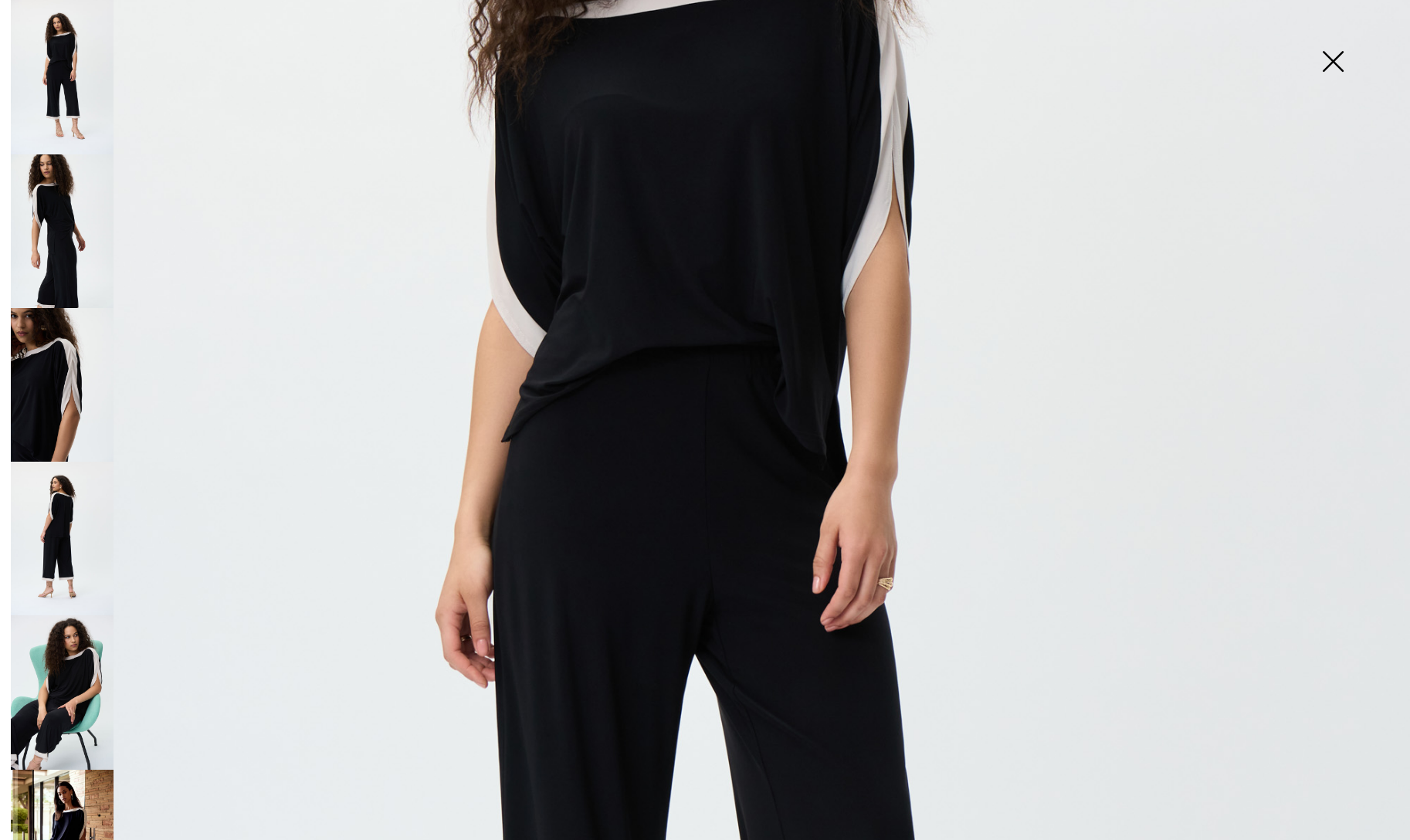
scroll to position [479, 0]
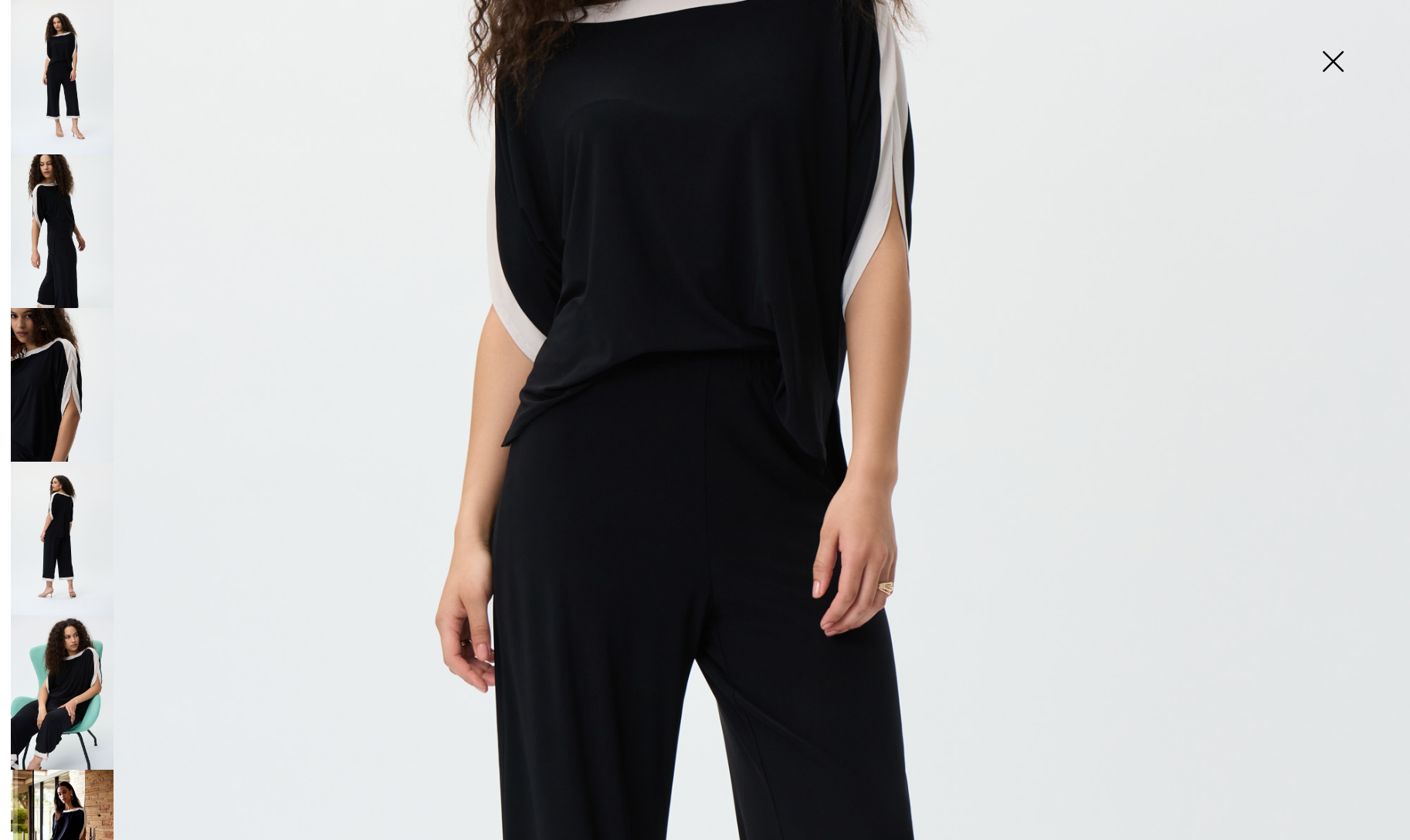
click at [47, 221] on img at bounding box center [61, 232] width 102 height 154
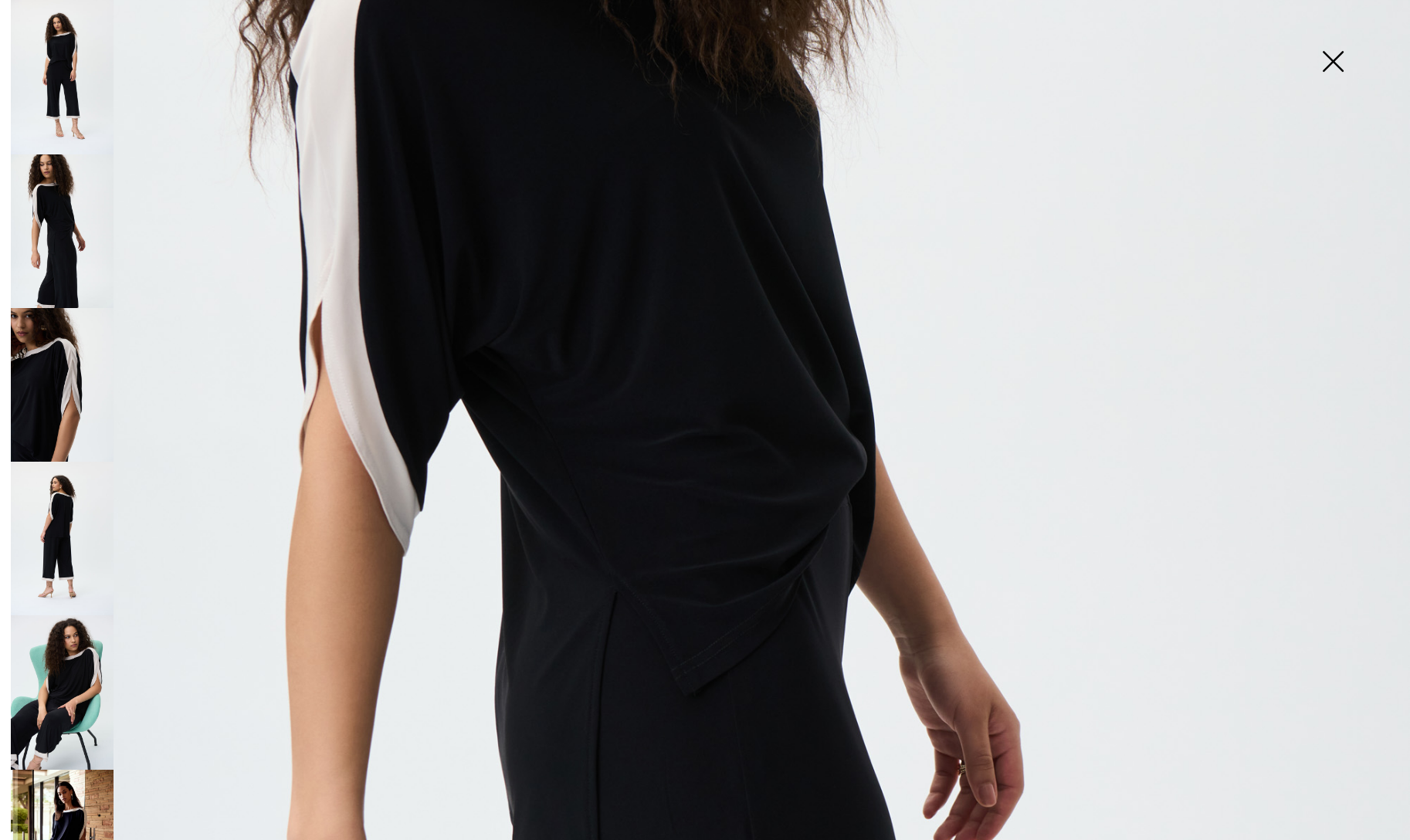
click at [61, 347] on img at bounding box center [61, 385] width 102 height 154
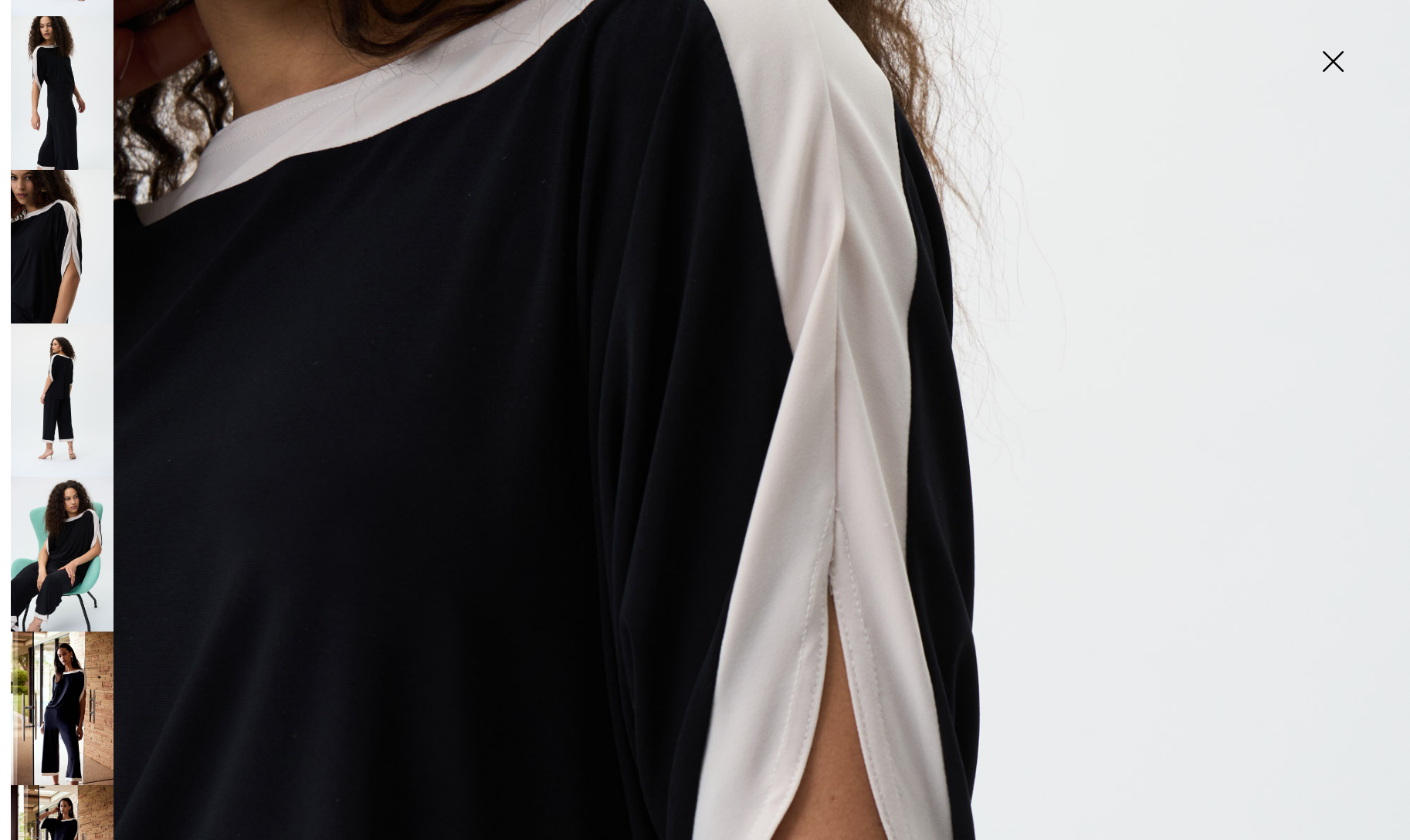
scroll to position [197, 0]
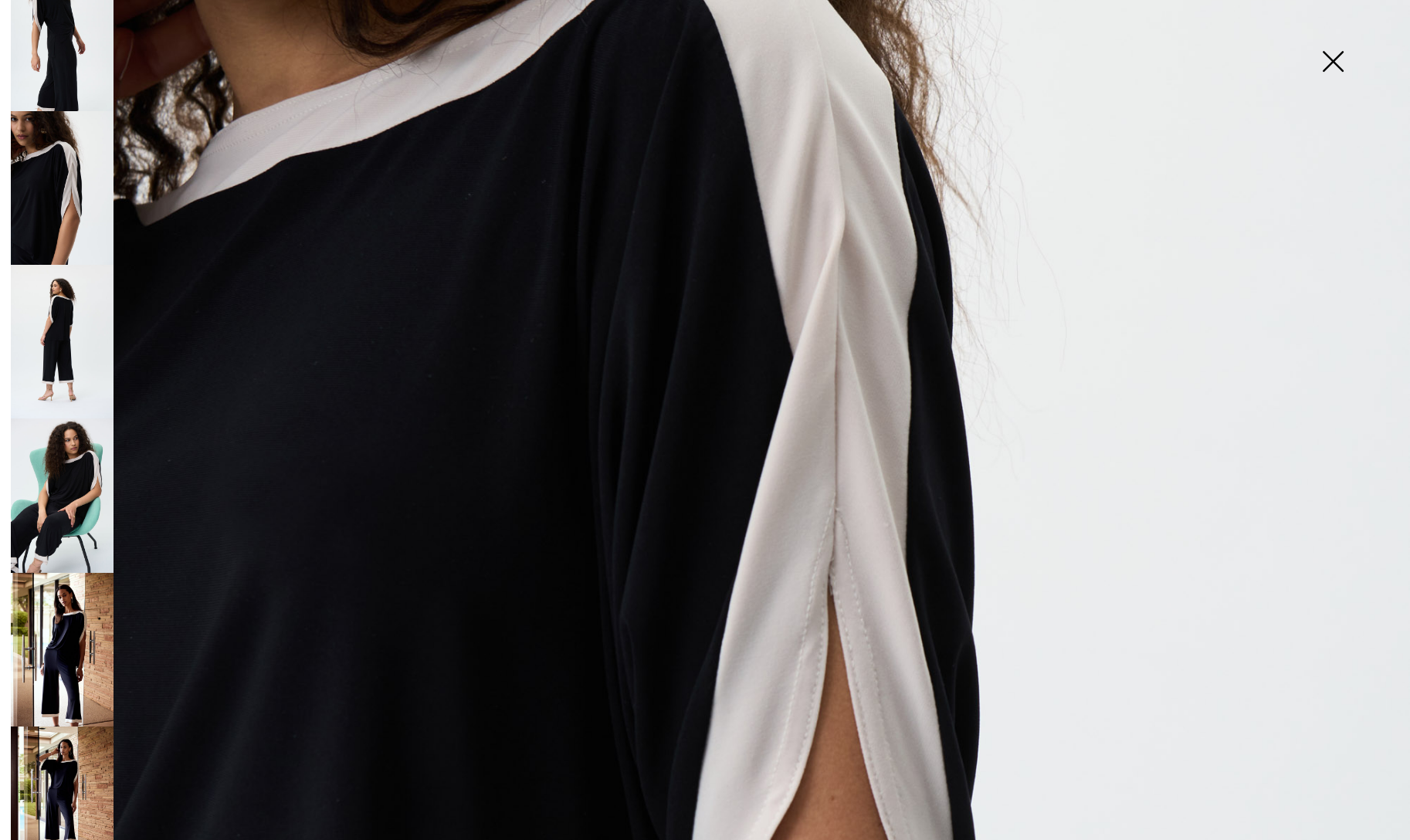
drag, startPoint x: 62, startPoint y: 422, endPoint x: 56, endPoint y: 418, distance: 7.2
click at [62, 422] on img at bounding box center [61, 495] width 102 height 154
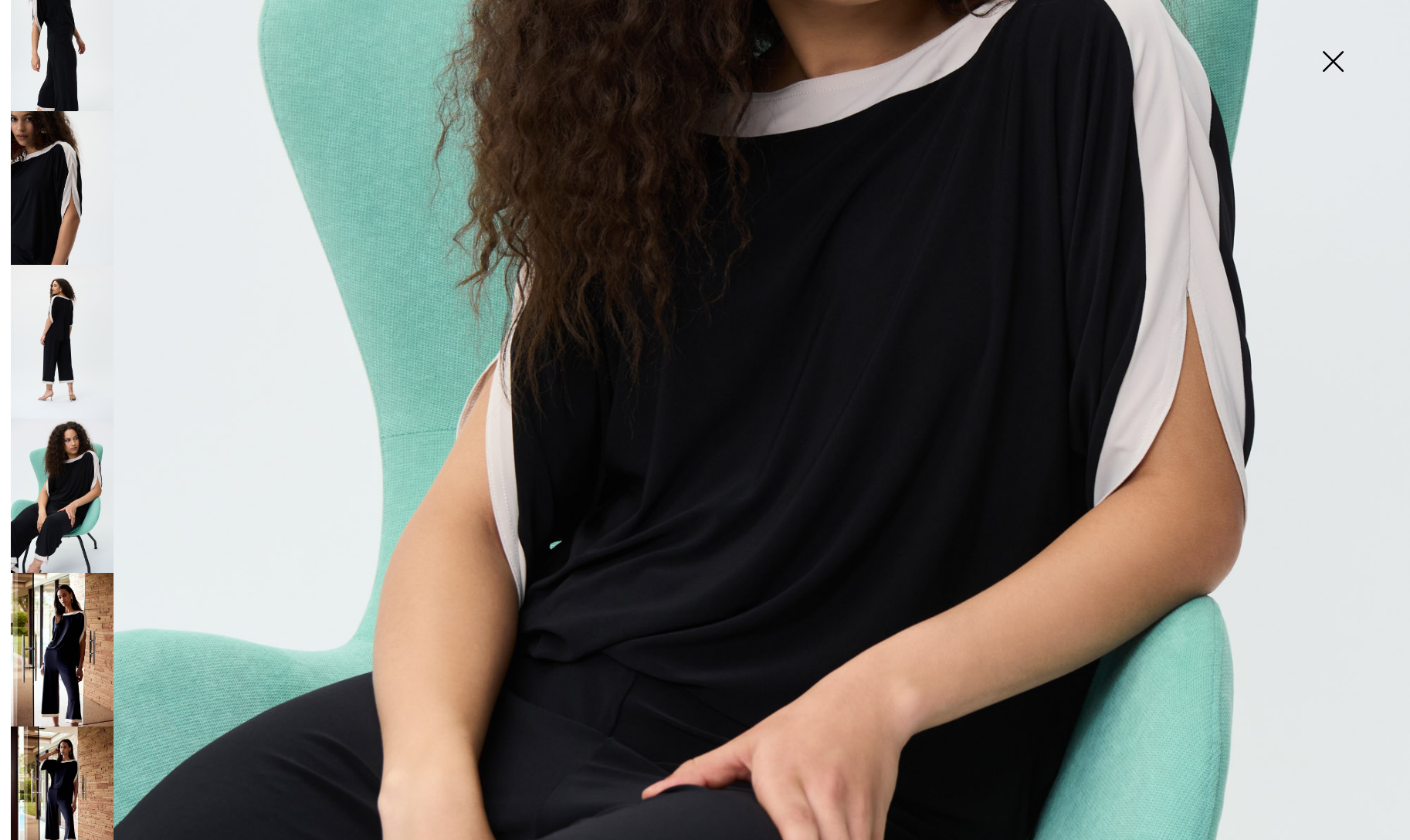
click at [36, 623] on img at bounding box center [61, 650] width 102 height 155
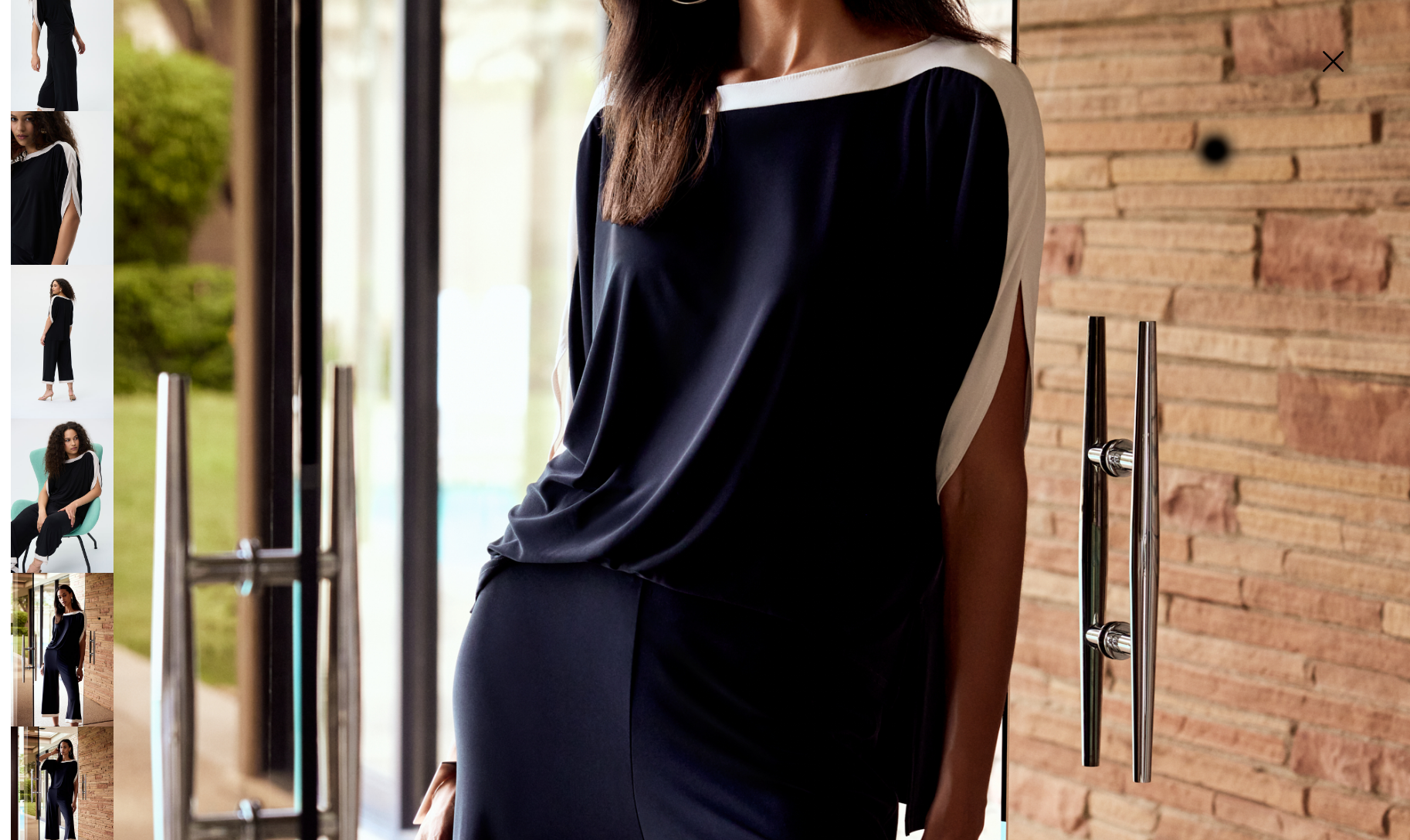
click at [70, 746] on img at bounding box center [61, 804] width 102 height 155
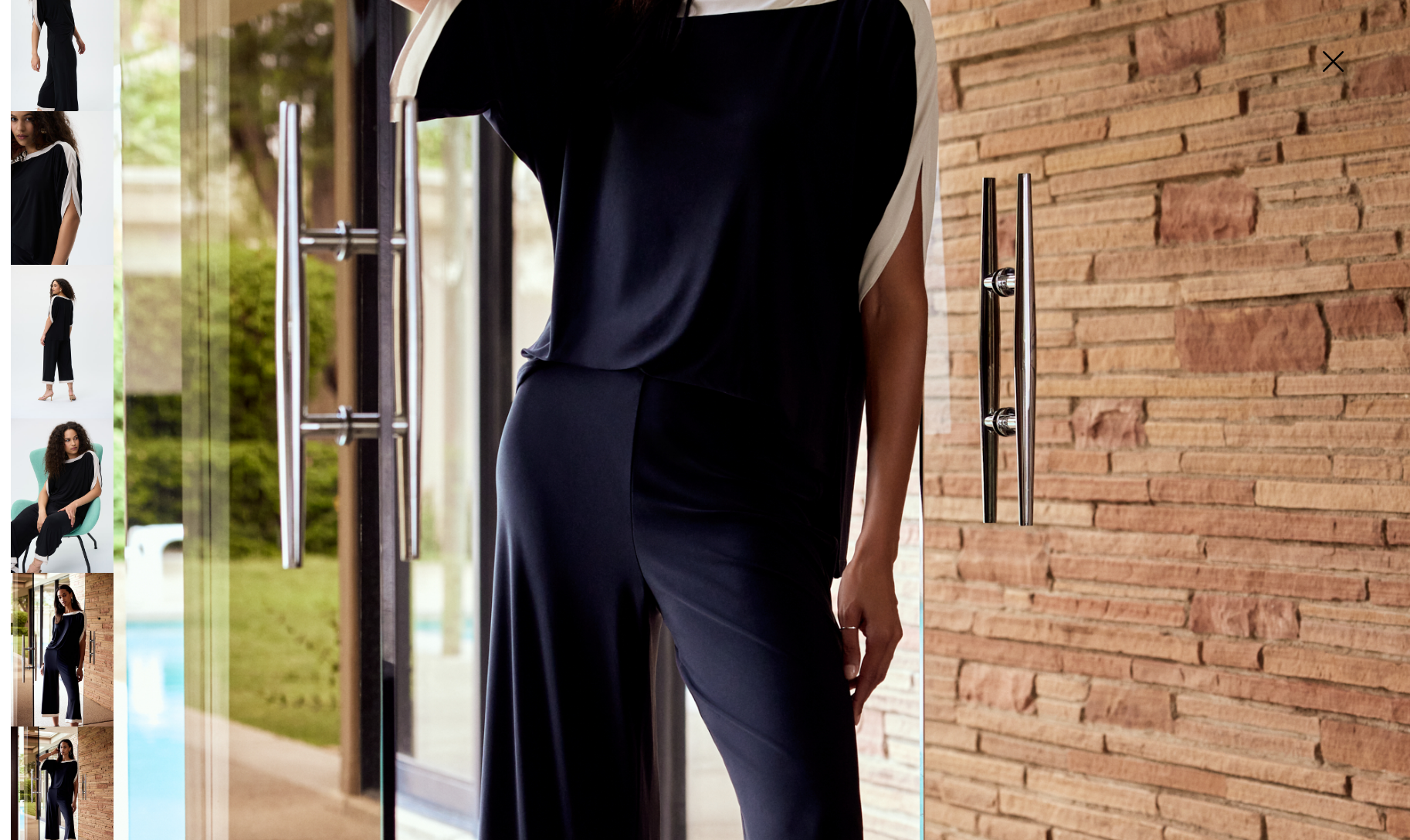
click at [1331, 62] on img at bounding box center [1333, 62] width 77 height 79
